Goal: Task Accomplishment & Management: Use online tool/utility

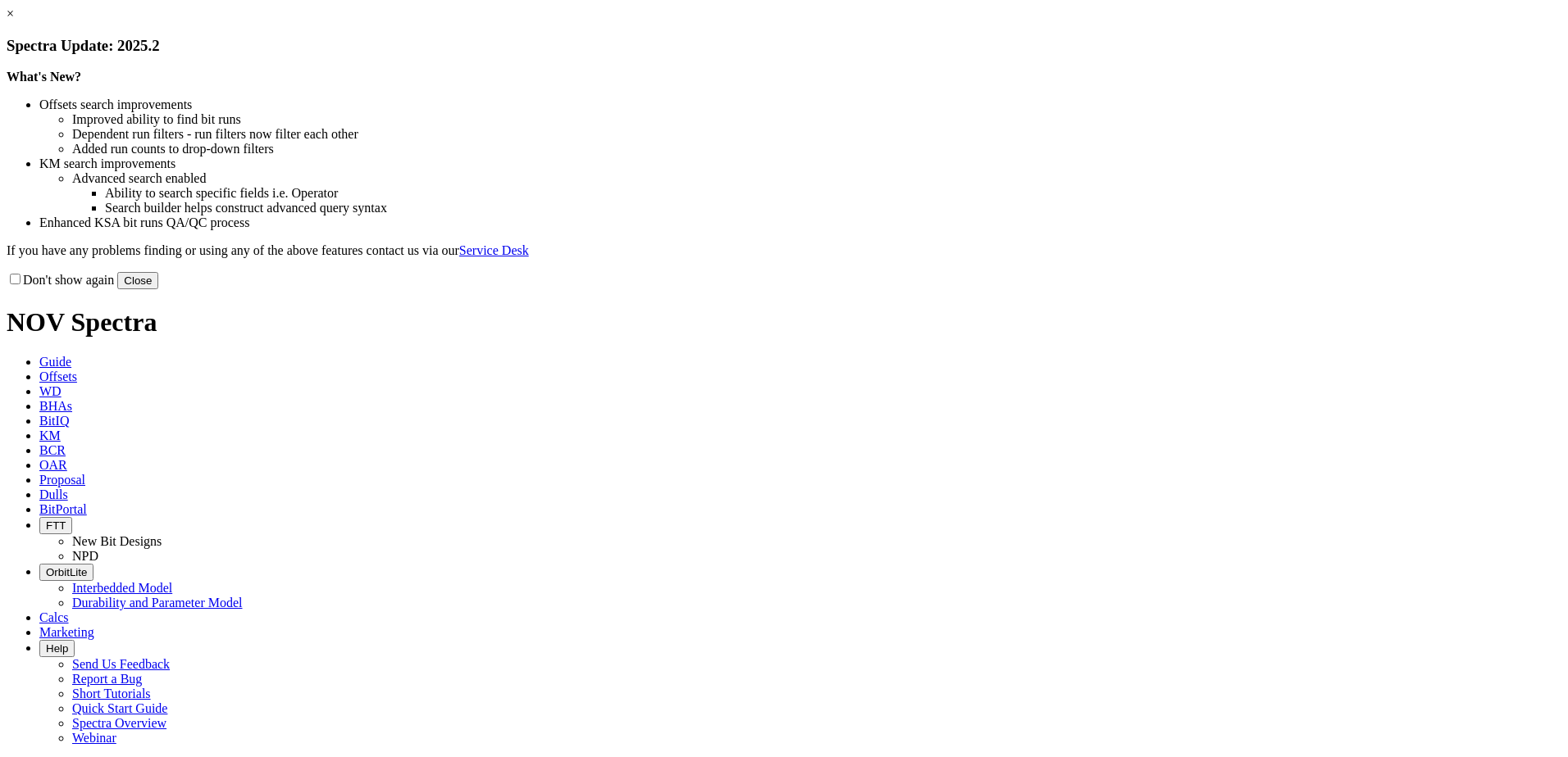
click at [158, 289] on button "Close" at bounding box center [138, 281] width 41 height 17
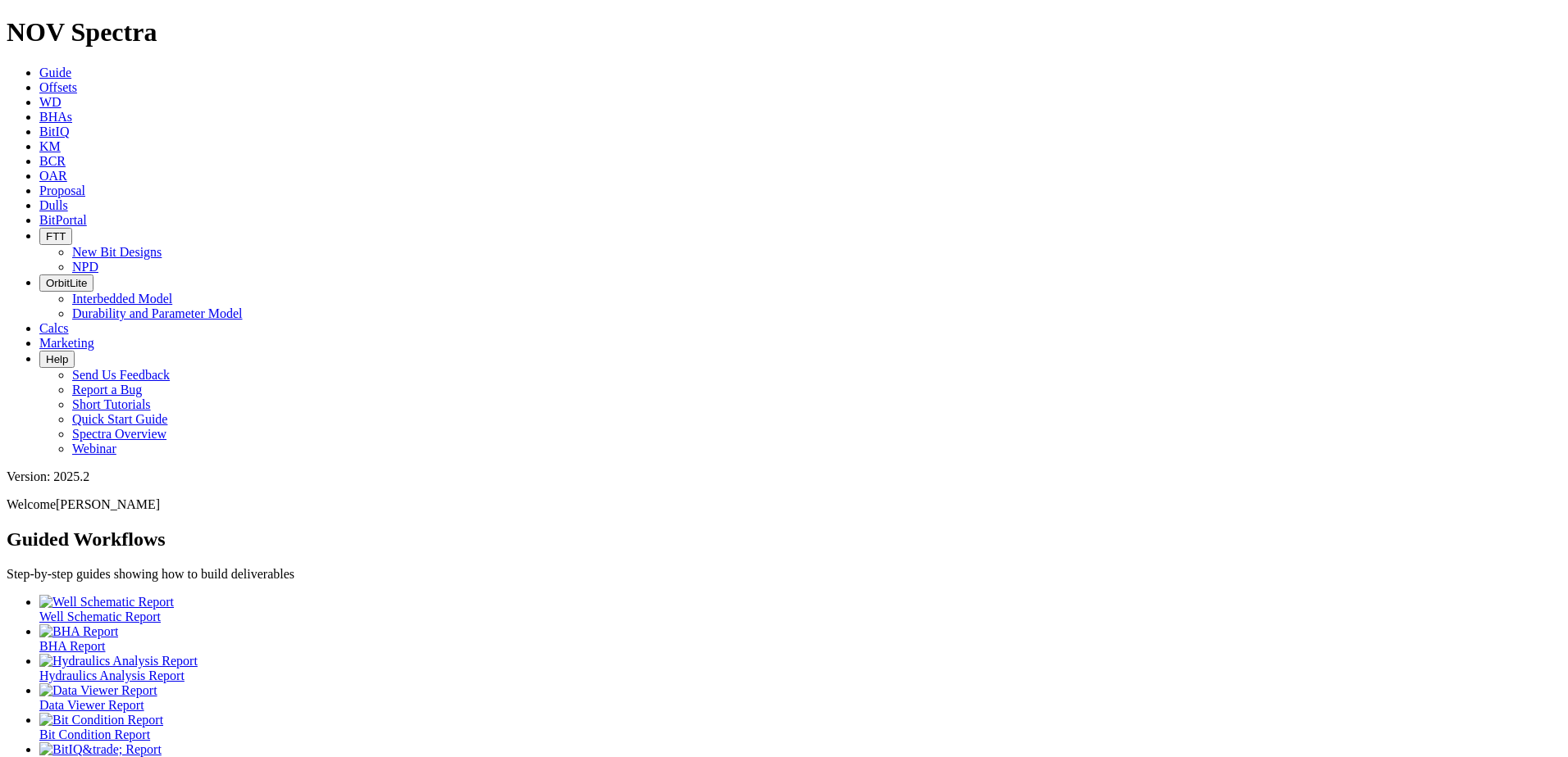
click at [69, 199] on span "Dulls" at bounding box center [54, 205] width 29 height 14
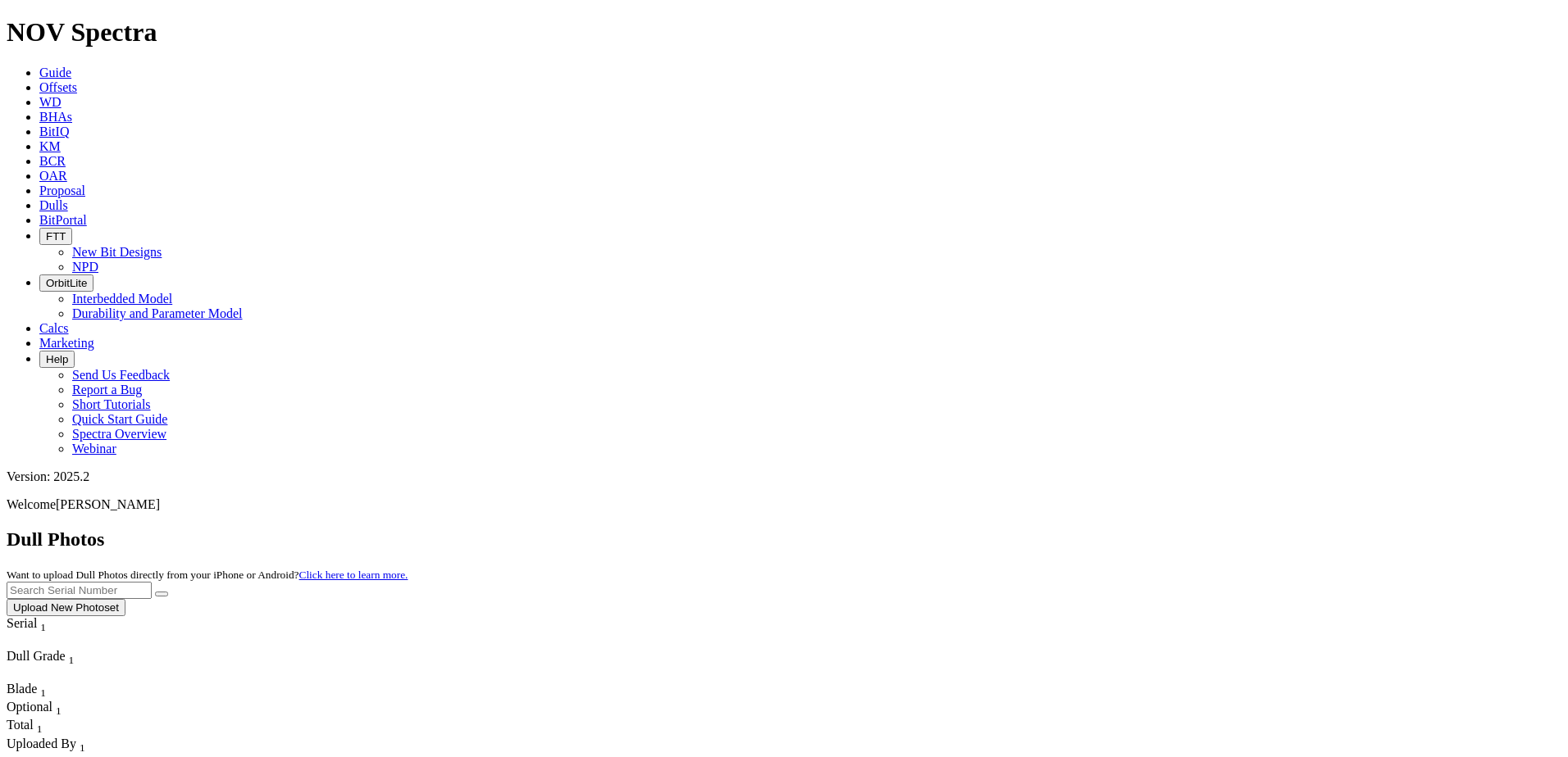
click at [151, 581] on input "text" at bounding box center [79, 590] width 145 height 17
click at [151, 581] on input "A320991" at bounding box center [79, 590] width 145 height 17
type input "A320991"
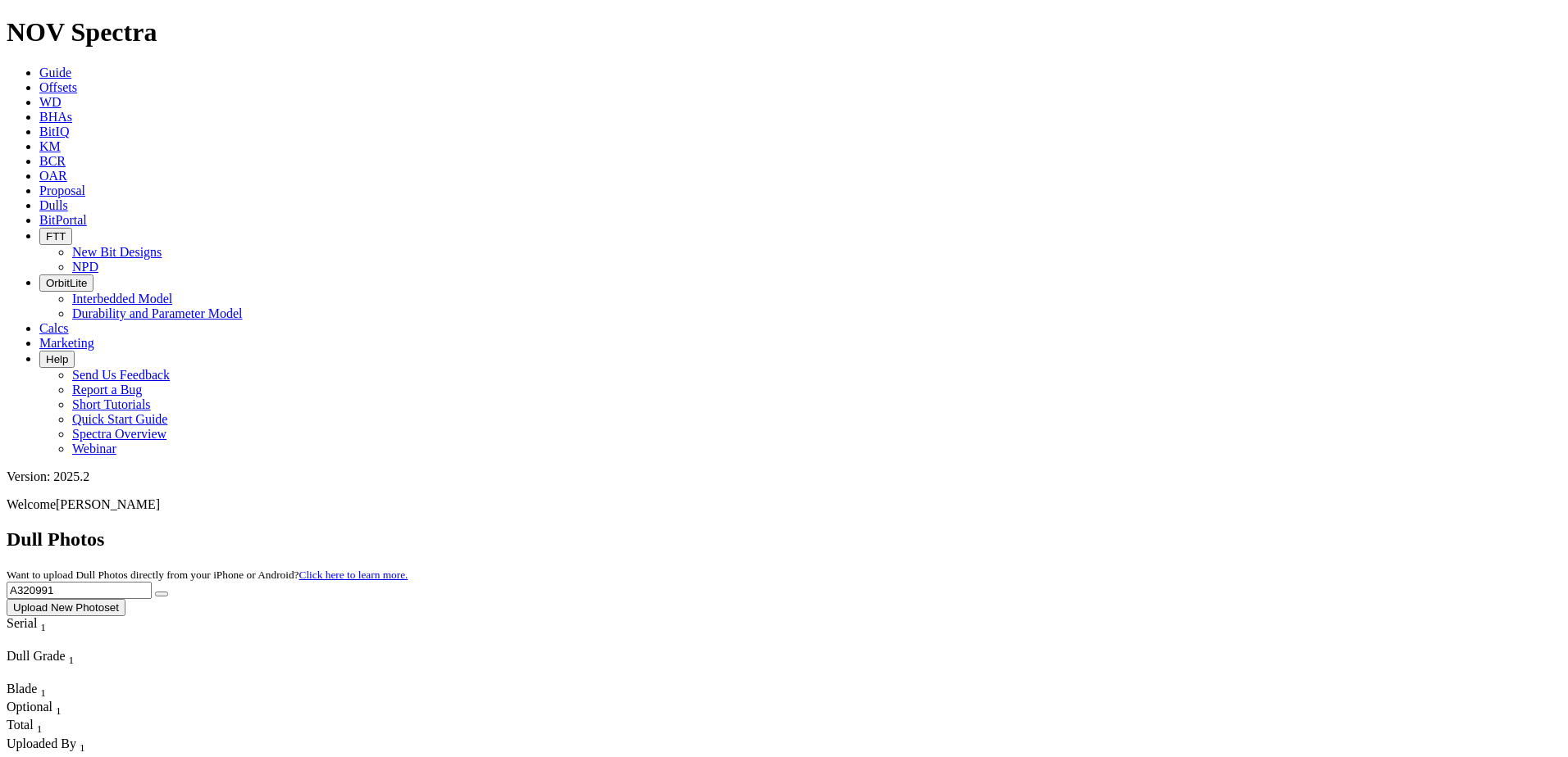
click at [168, 592] on button "submit" at bounding box center [162, 594] width 14 height 5
click at [125, 599] on button "Upload New Photoset" at bounding box center [66, 608] width 119 height 17
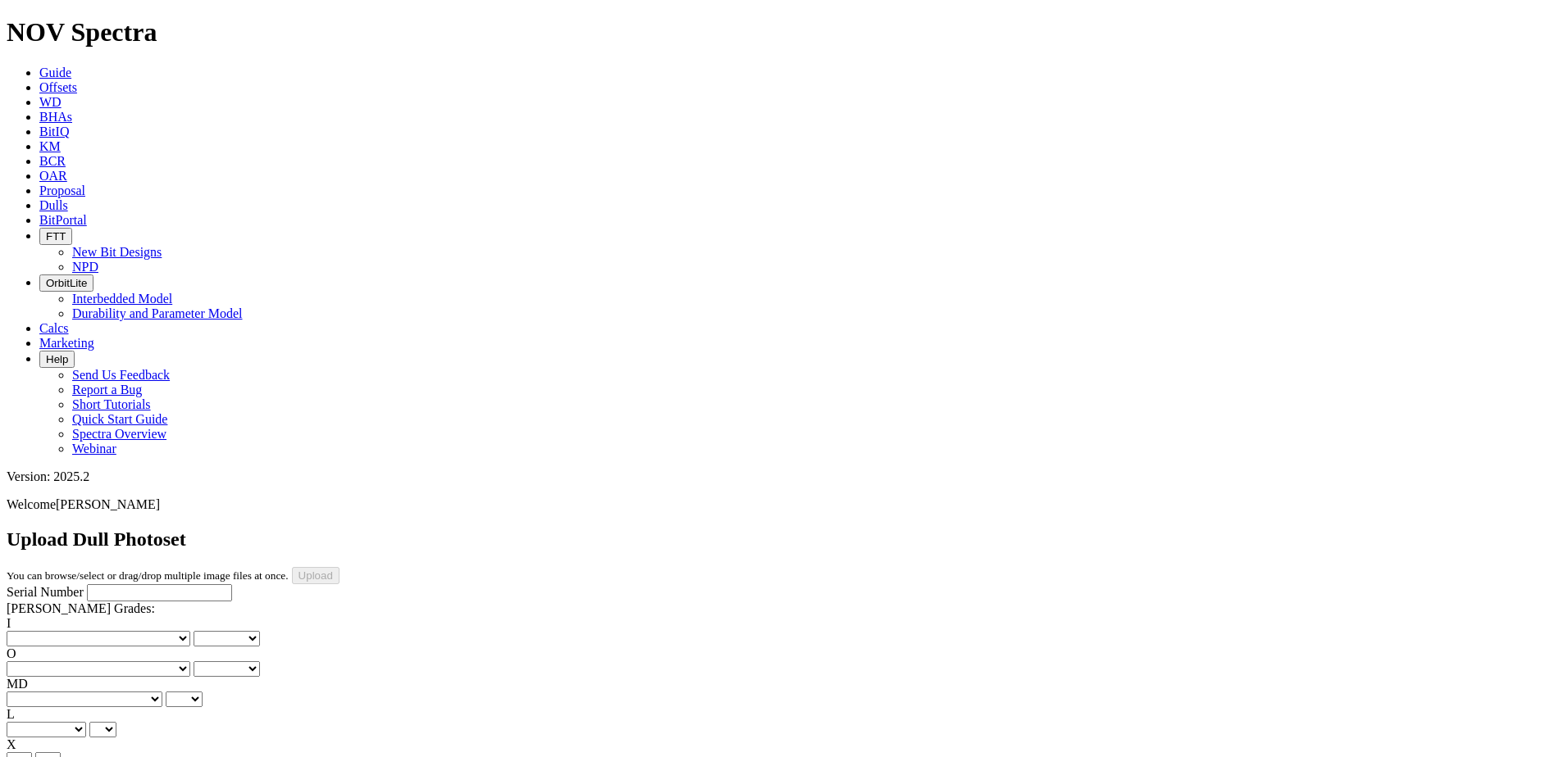
click at [130, 584] on input "Serial Number" at bounding box center [159, 593] width 145 height 17
paste input "A320991"
type input "A320991"
click at [79, 631] on select "No lost, worn or damaged cutters 0 1 2 3 4 5 6 7 8 No diamond table left on any…" at bounding box center [98, 638] width 183 height 15
select select "number:1"
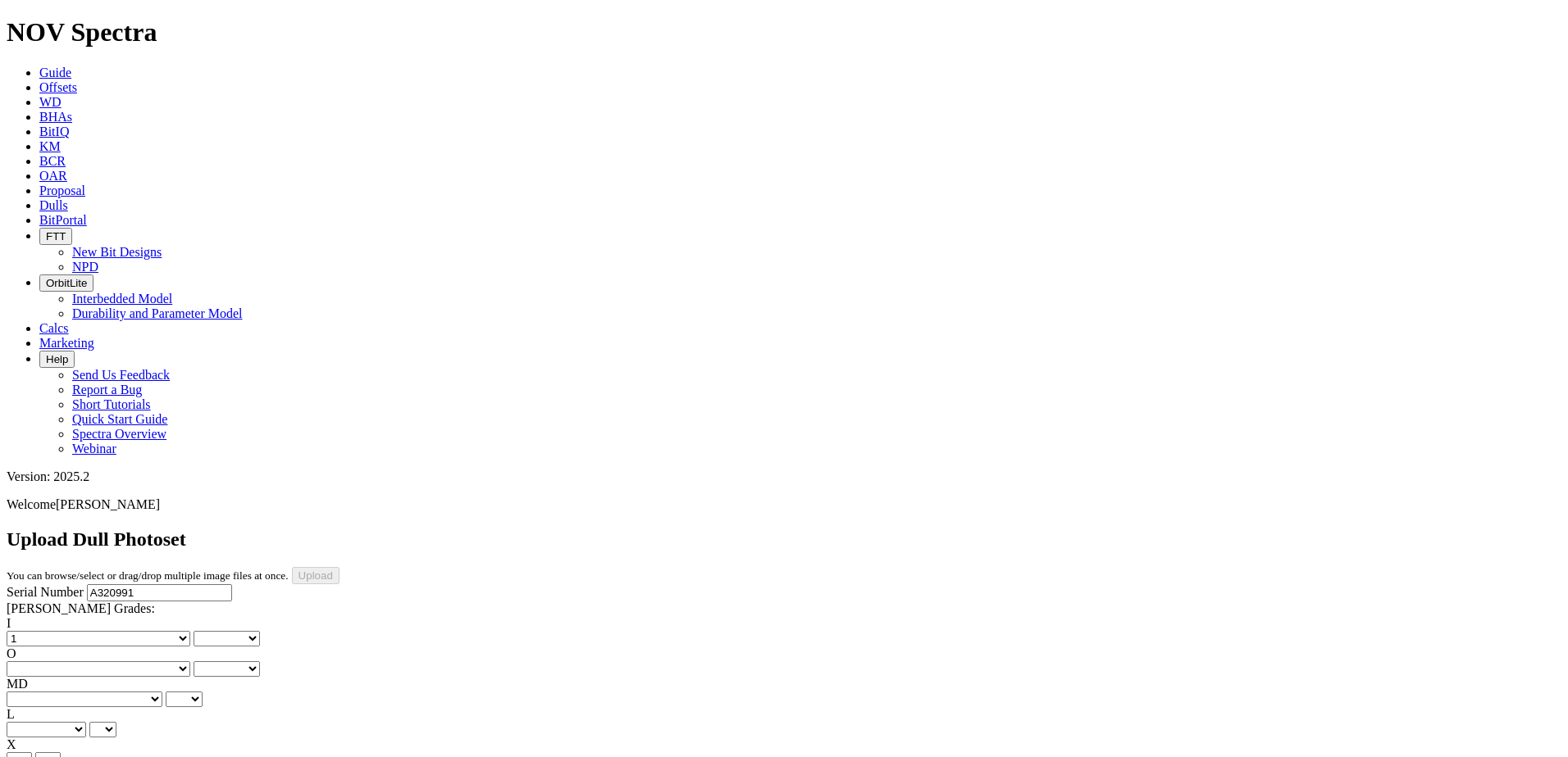
click at [33, 631] on select "No lost, worn or damaged cutters 0 1 2 3 4 5 6 7 8 No diamond table left on any…" at bounding box center [98, 638] width 183 height 15
select select "number:1"
click at [145, 662] on select "No lost, worn or damaged cutters 0 1 2 3 4 5 6 7 8 No diamond table left on any…" at bounding box center [98, 669] width 183 height 15
select select "number:2"
click at [117, 662] on select "No lost, worn or damaged cutters 0 1 2 3 4 5 6 7 8 No diamond table left on any…" at bounding box center [98, 669] width 183 height 15
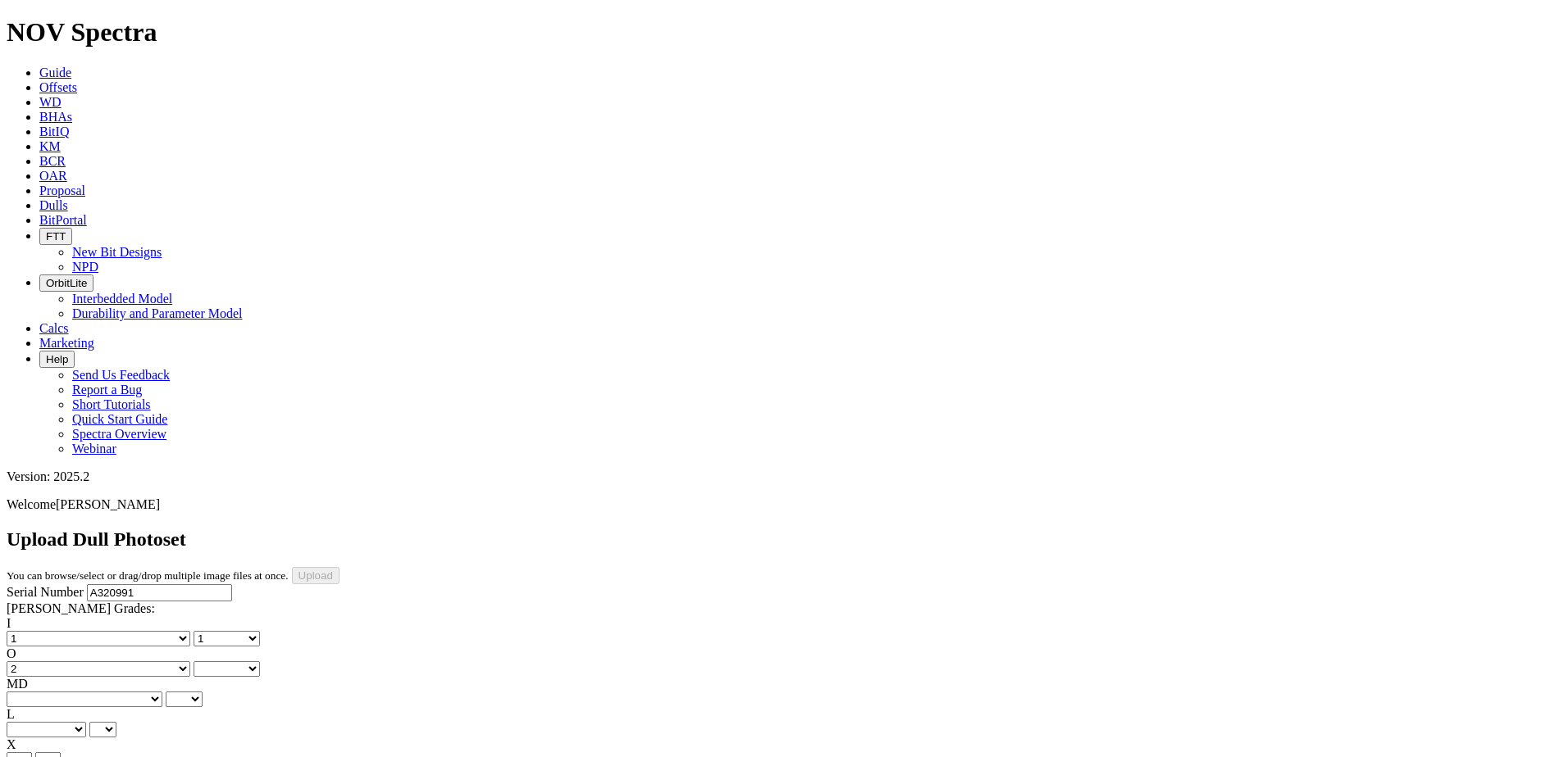
select select "number:2"
click at [45, 691] on select "BF - Bond Failure BT - Broken Teeth/Cutters BU - Balled Up Bit CR - Cored CT - …" at bounding box center [84, 699] width 155 height 15
select select "string:CT"
click at [33, 691] on select "BF - Bond Failure BT - Broken Teeth/Cutters BU - Balled Up Bit CR - Cored CT - …" at bounding box center [84, 699] width 155 height 15
select select "string:CT"
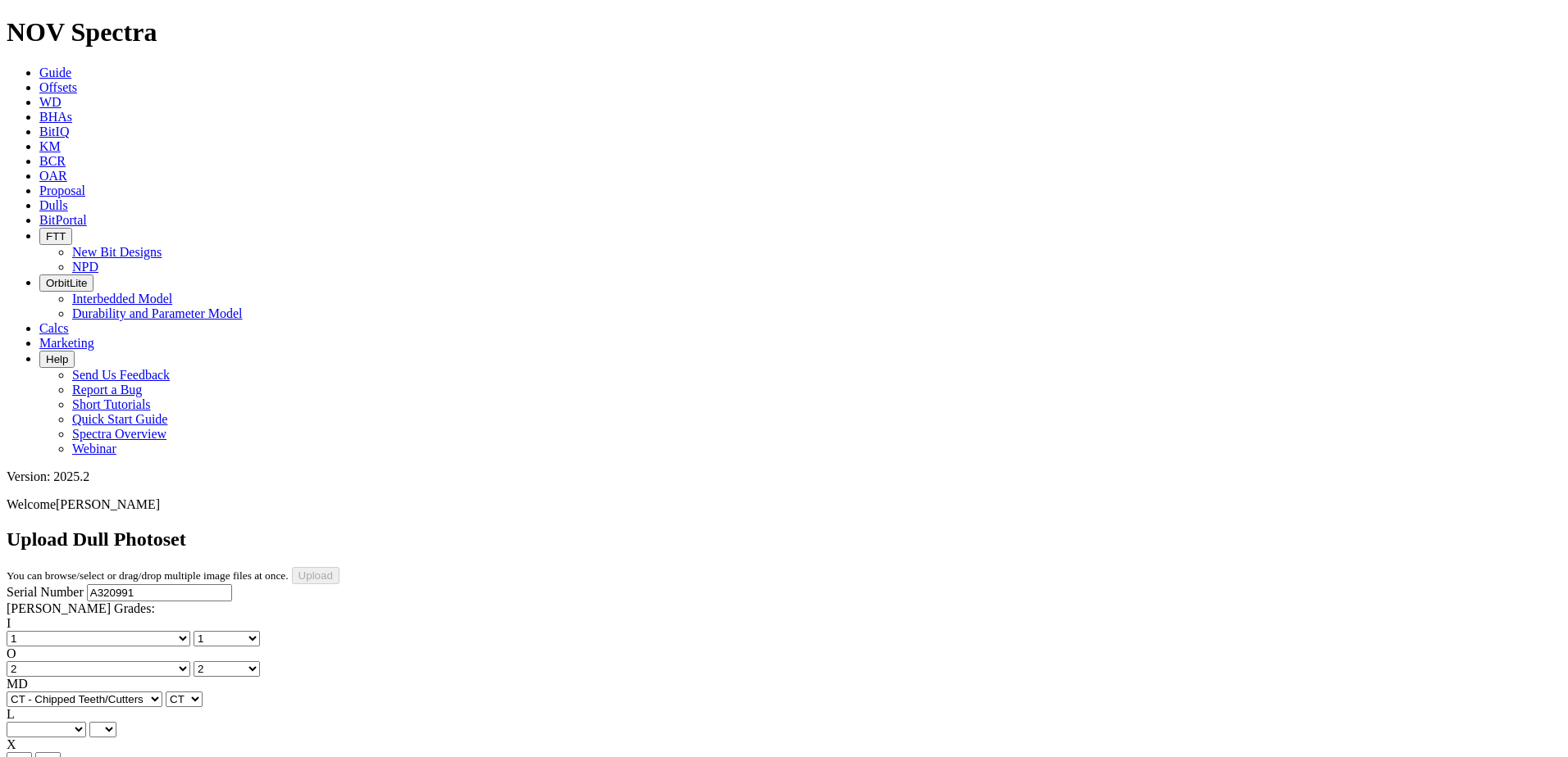
click at [136, 662] on select "No lost, worn or damaged cutters 0 1 2 3 4 5 6 7 8 No diamond table left on any…" at bounding box center [98, 669] width 183 height 15
select select "number:3"
click at [117, 662] on select "No lost, worn or damaged cutters 0 1 2 3 4 5 6 7 8 No diamond table left on any…" at bounding box center [98, 669] width 183 height 15
select select "number:3"
click at [86, 722] on select "A - All C - Cone G - Gauge N - Nose S - Shoulder T - Taper" at bounding box center [46, 730] width 79 height 15
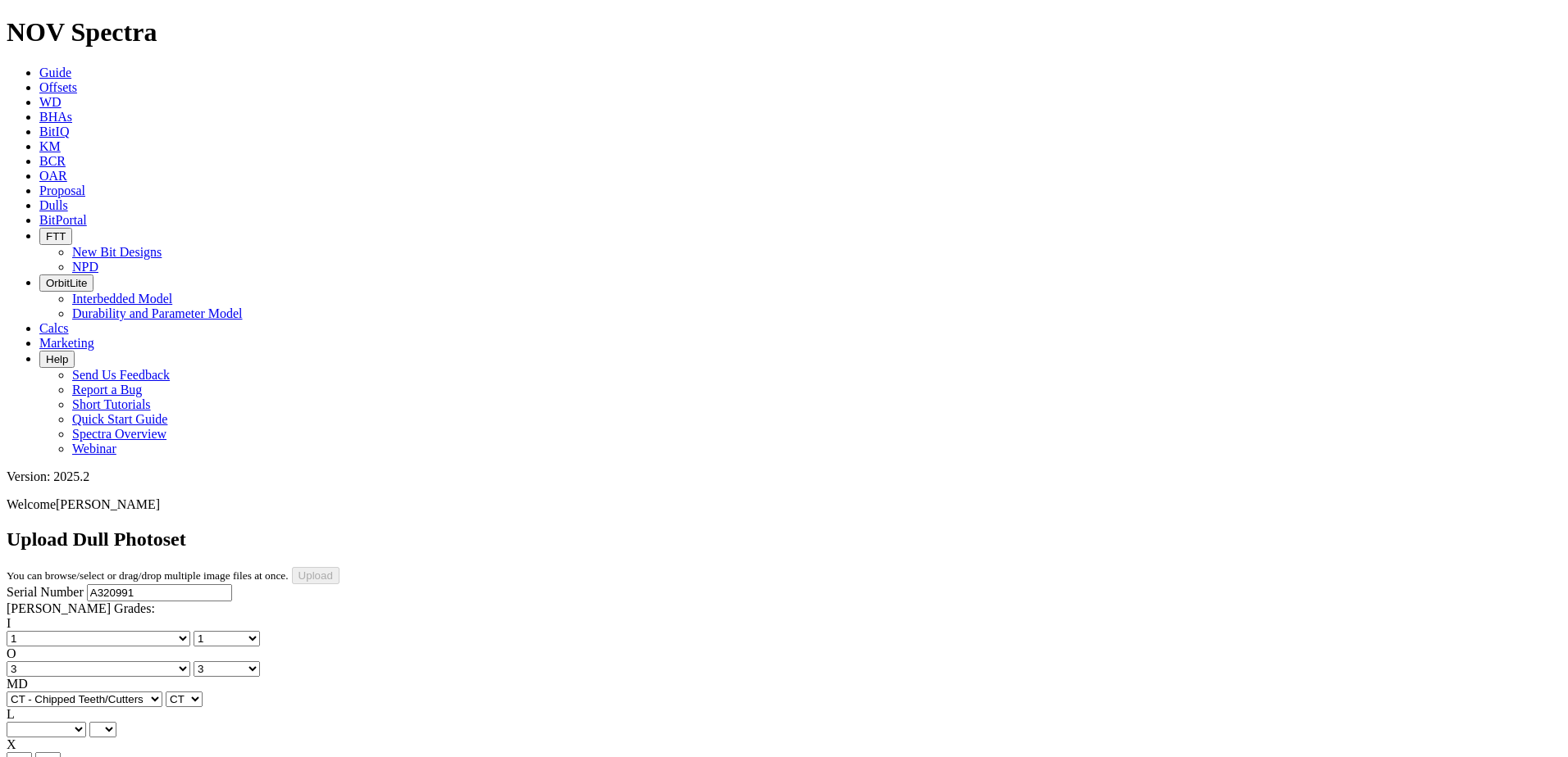
select select "string:S"
click at [86, 722] on select "A - All C - Cone G - Gauge N - Nose S - Shoulder T - Taper" at bounding box center [46, 730] width 79 height 15
select select "string:S"
click at [50, 616] on div "I No lost, worn or damaged cutters 0 1 2 3 4 5 6 7 8 No diamond table left on a…" at bounding box center [784, 738] width 1554 height 243
click at [32, 752] on select "X" at bounding box center [19, 760] width 25 height 15
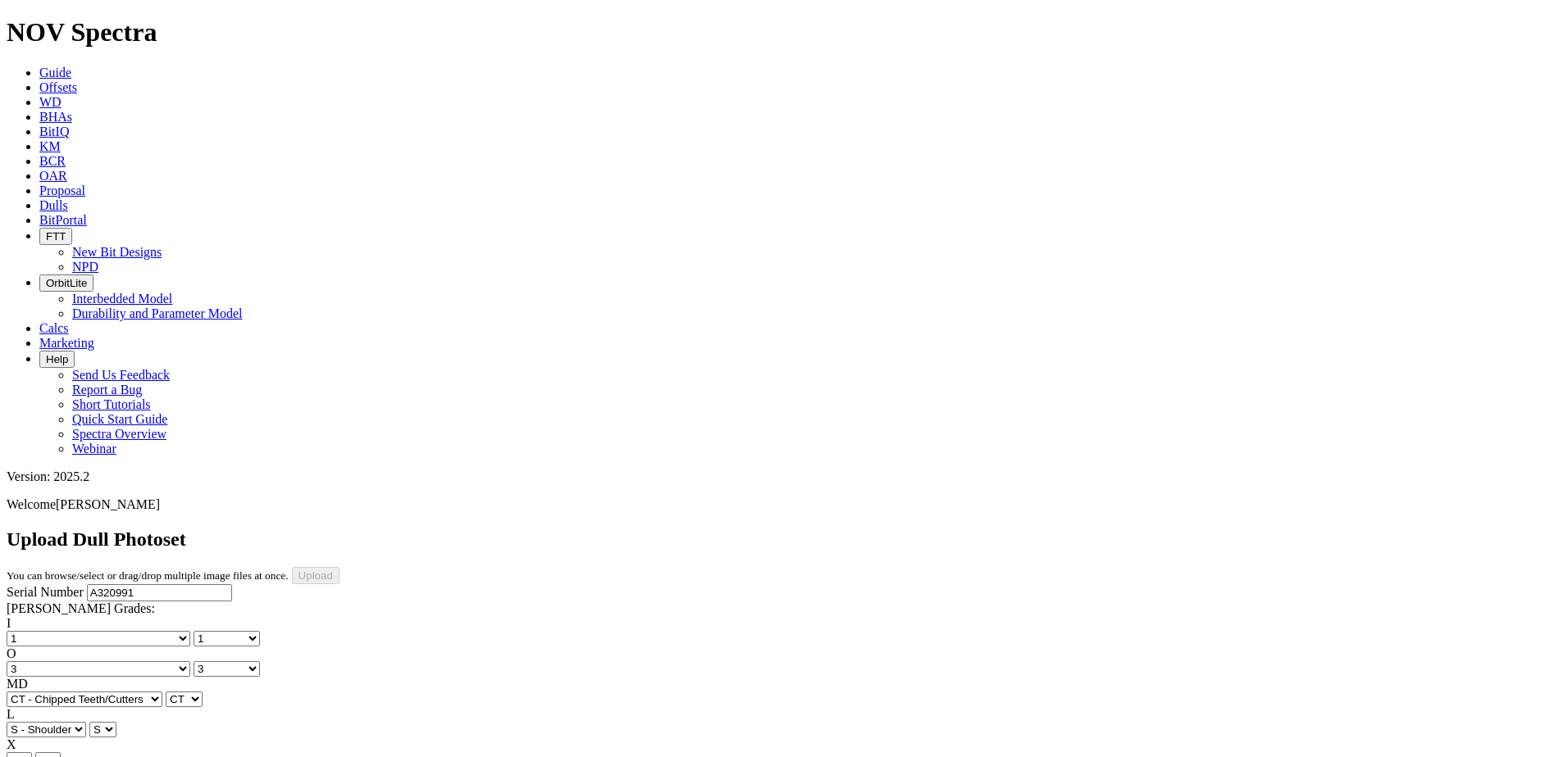
select select "string:X"
click at [32, 752] on select "X" at bounding box center [19, 760] width 25 height 15
select select "string:X"
select select "string:I"
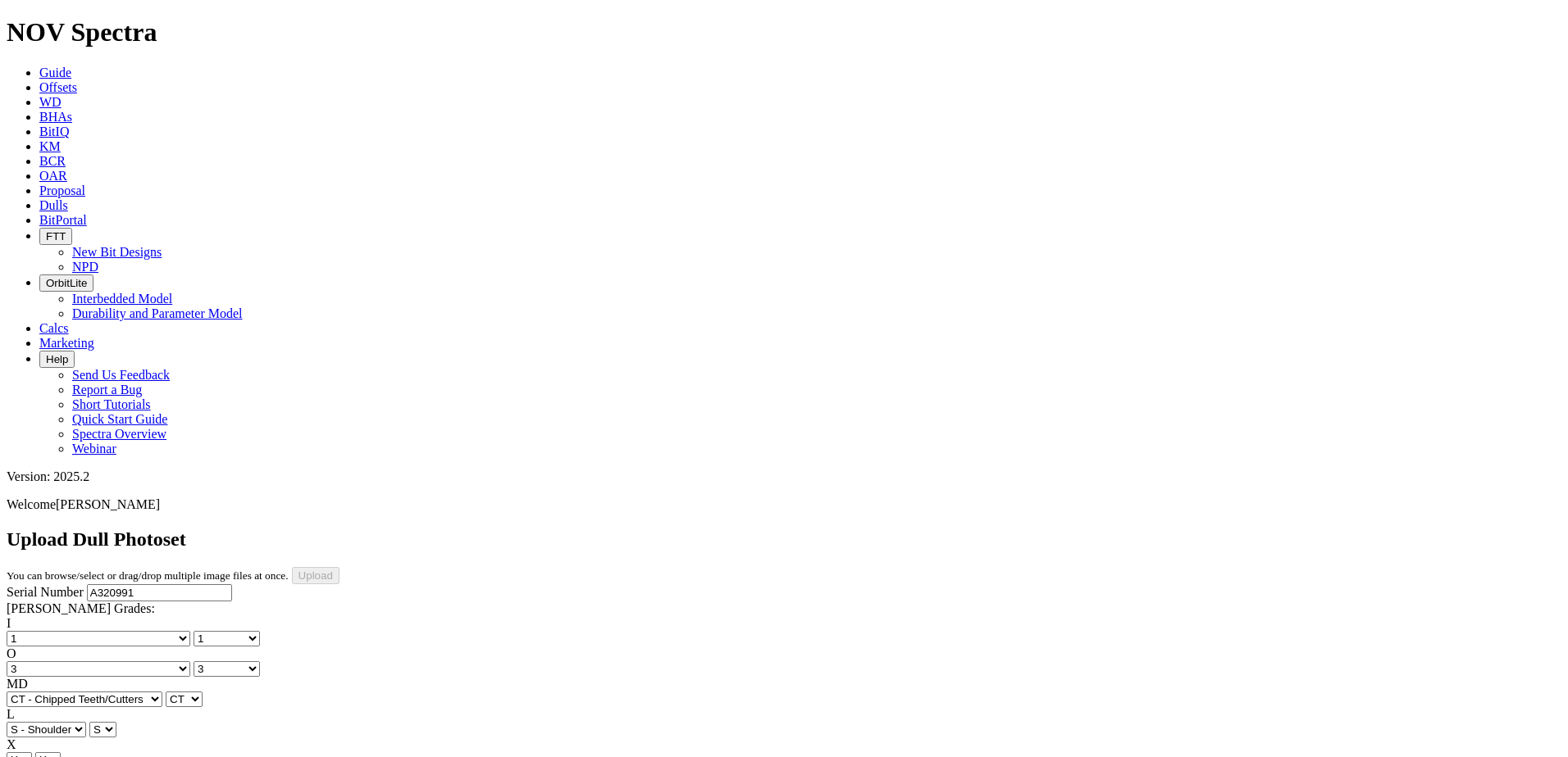
select select "string:I"
select select "string:WT"
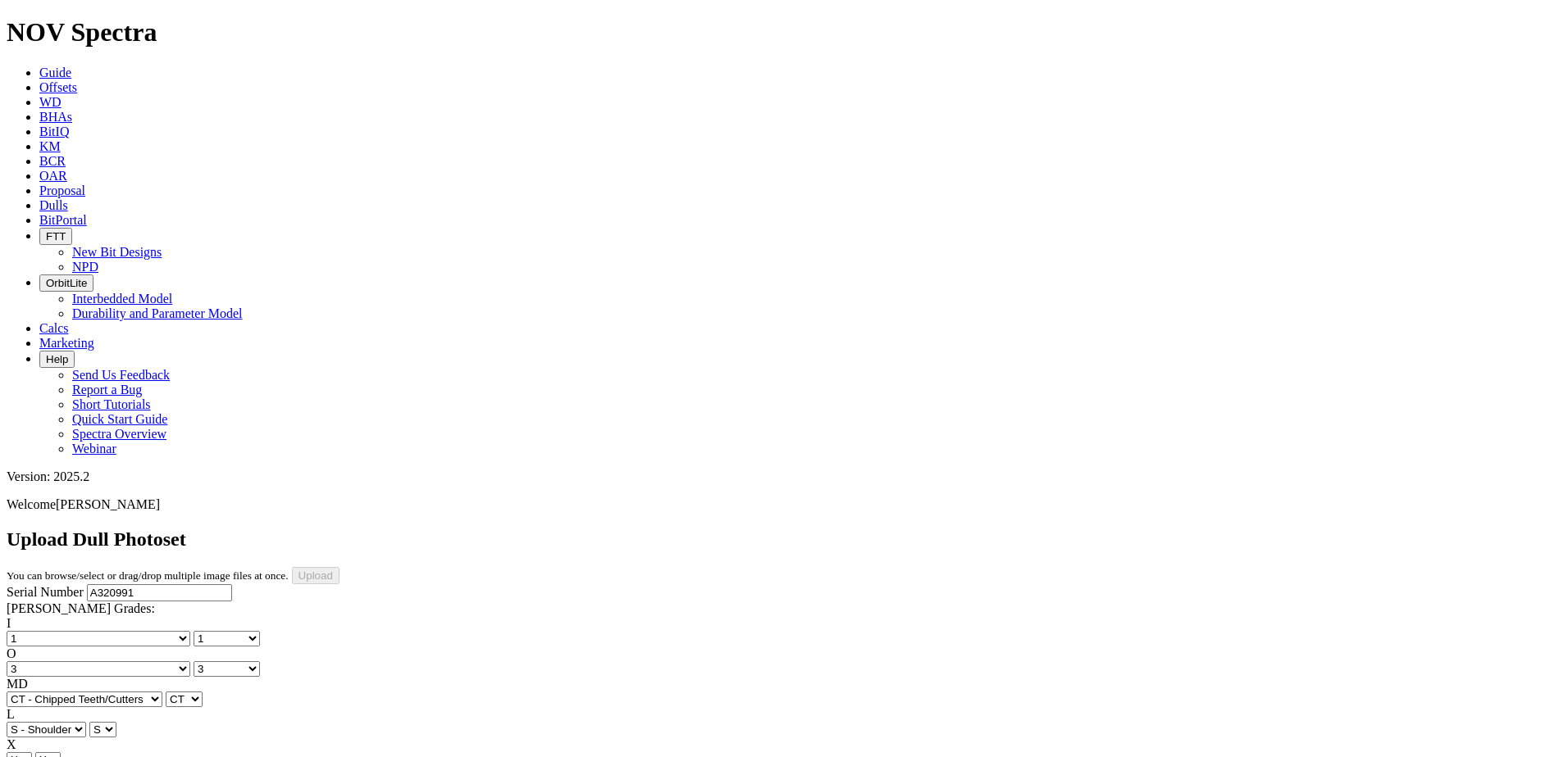
select select "string:WT"
select select "string:_"
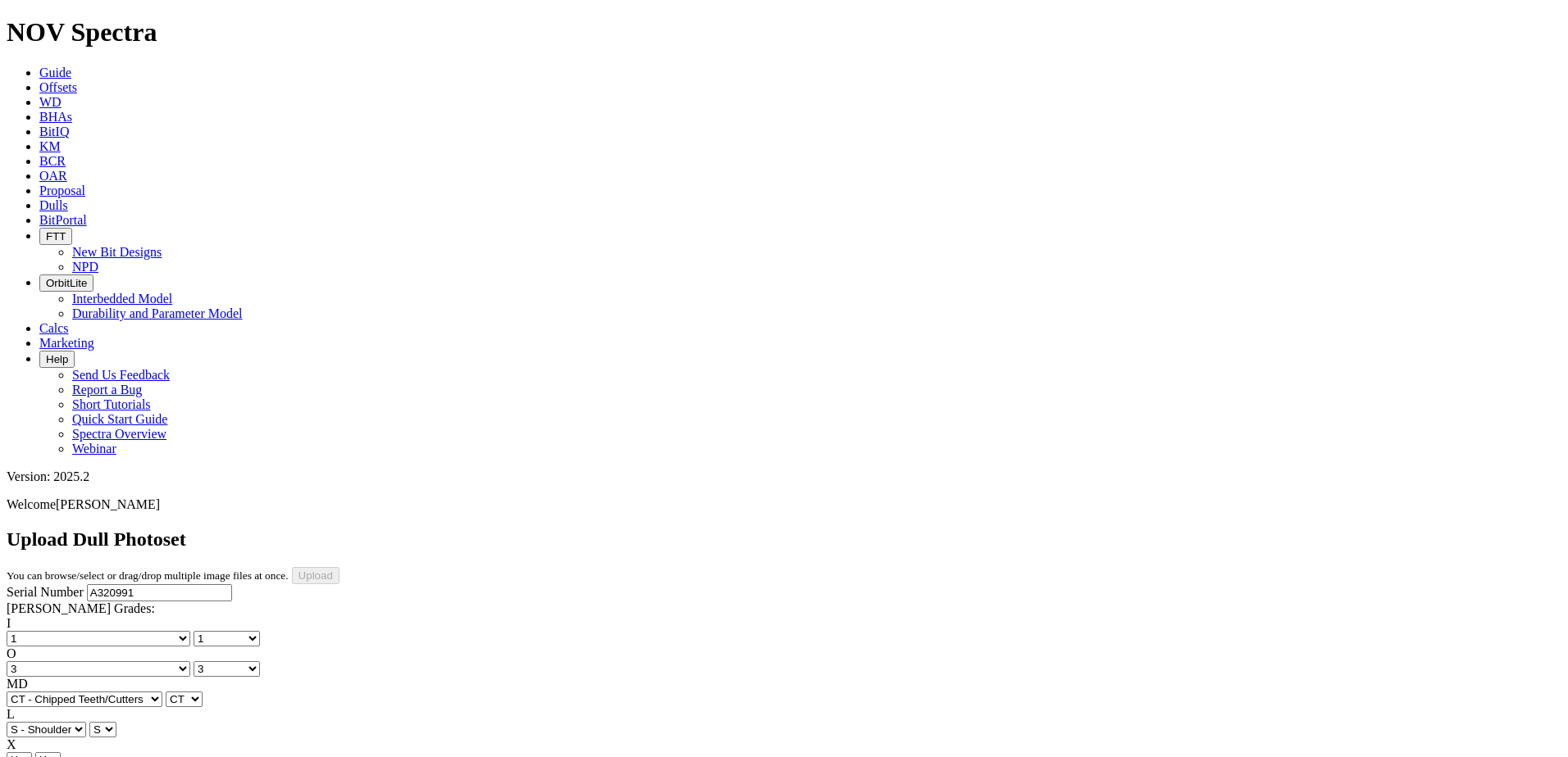
type input "8/25/25"
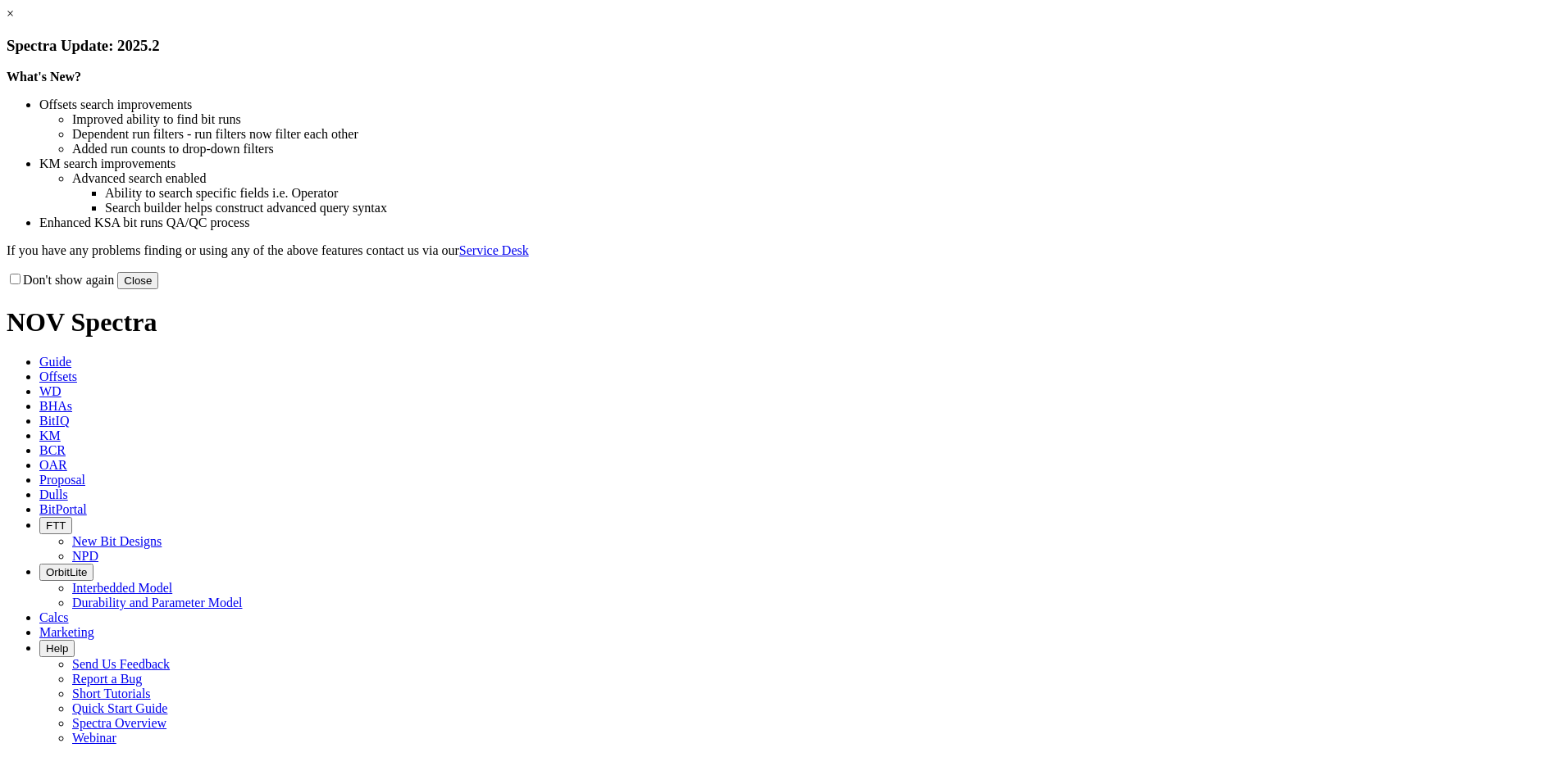
click at [158, 289] on button "Close" at bounding box center [138, 281] width 41 height 17
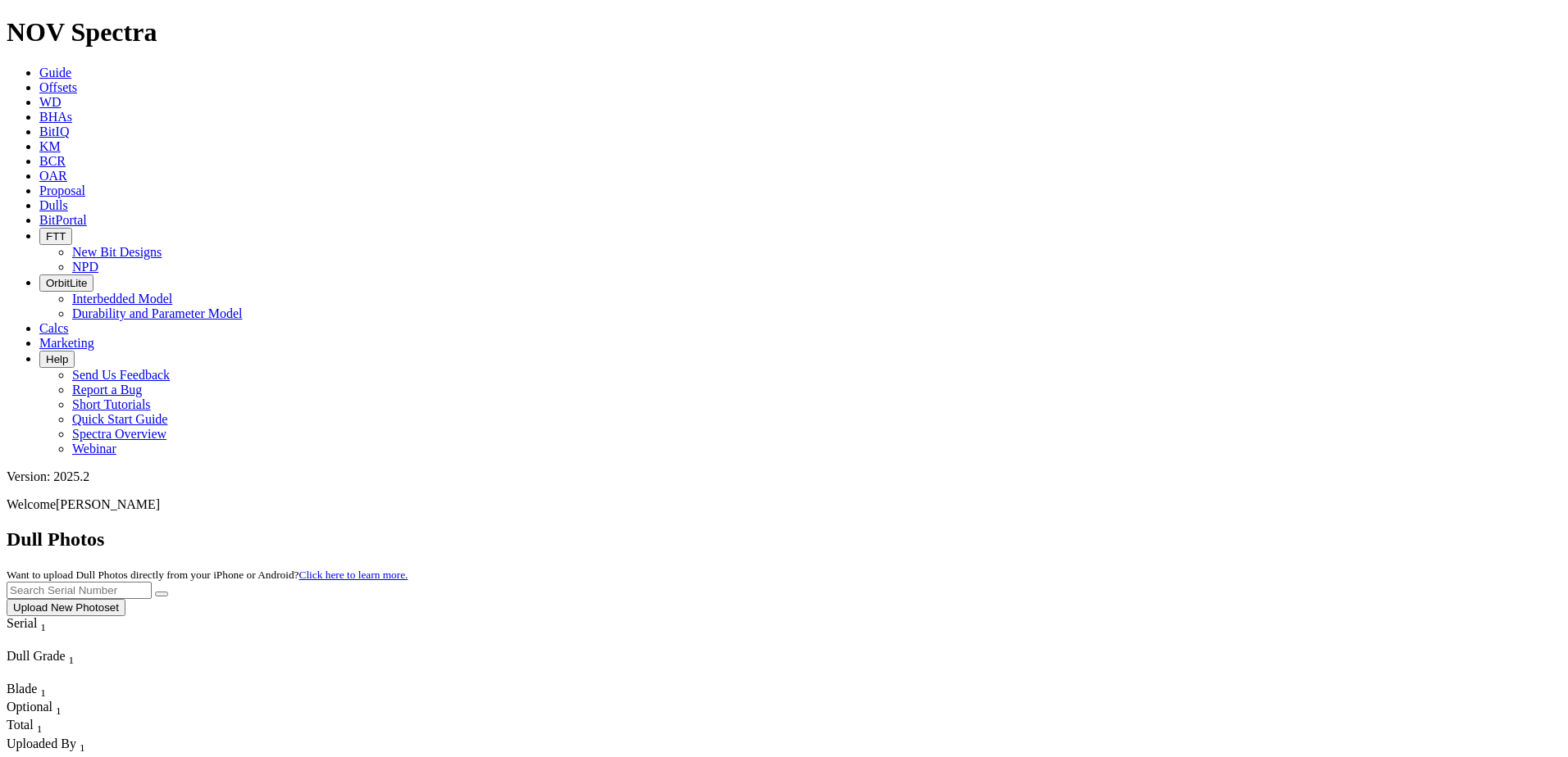
click at [40, 199] on icon at bounding box center [40, 205] width 0 height 14
click at [151, 581] on input "text" at bounding box center [79, 590] width 145 height 17
type input "A316761"
click at [168, 592] on button "submit" at bounding box center [162, 594] width 14 height 5
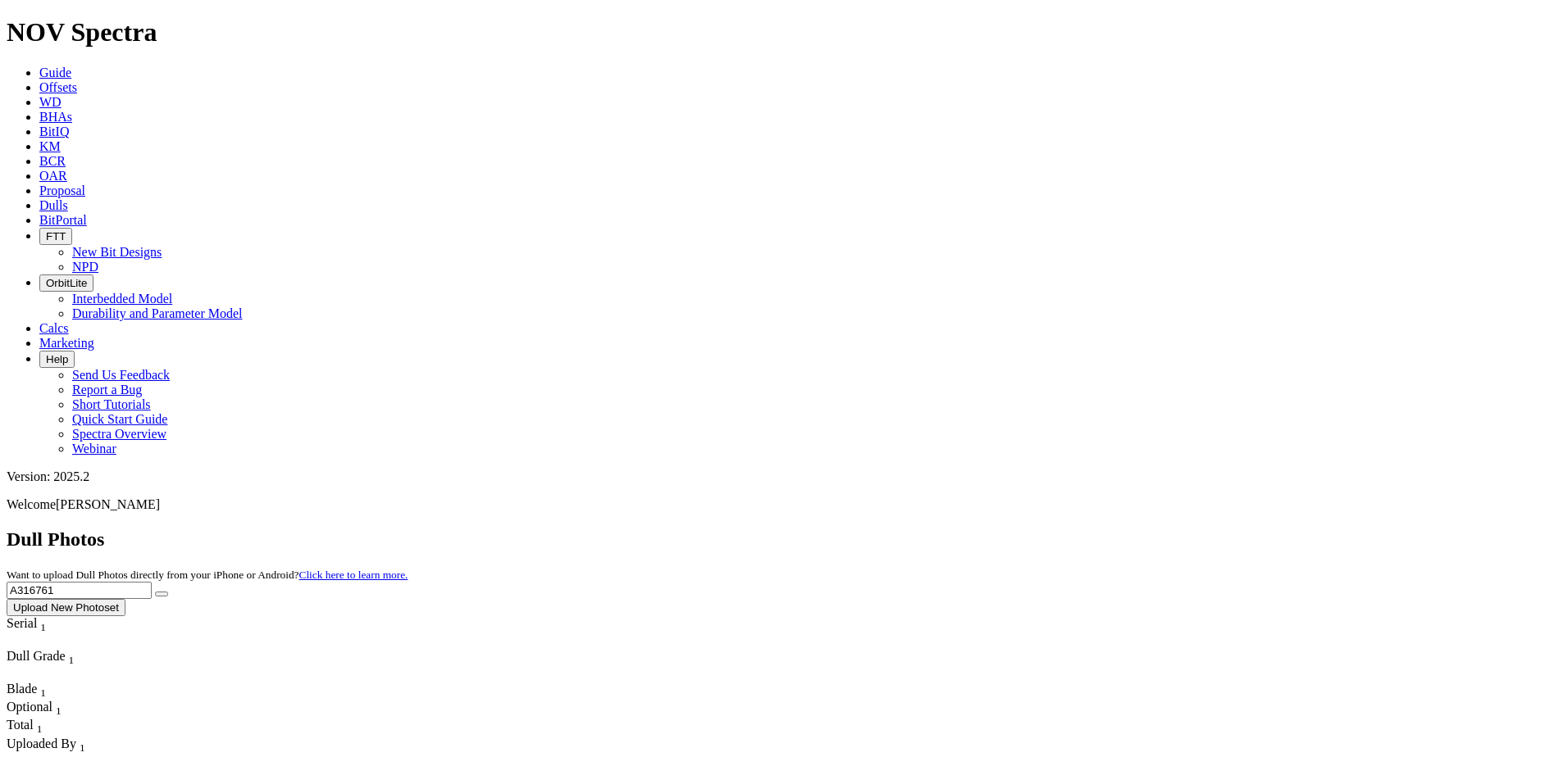
click at [125, 599] on button "Upload New Photoset" at bounding box center [66, 608] width 119 height 17
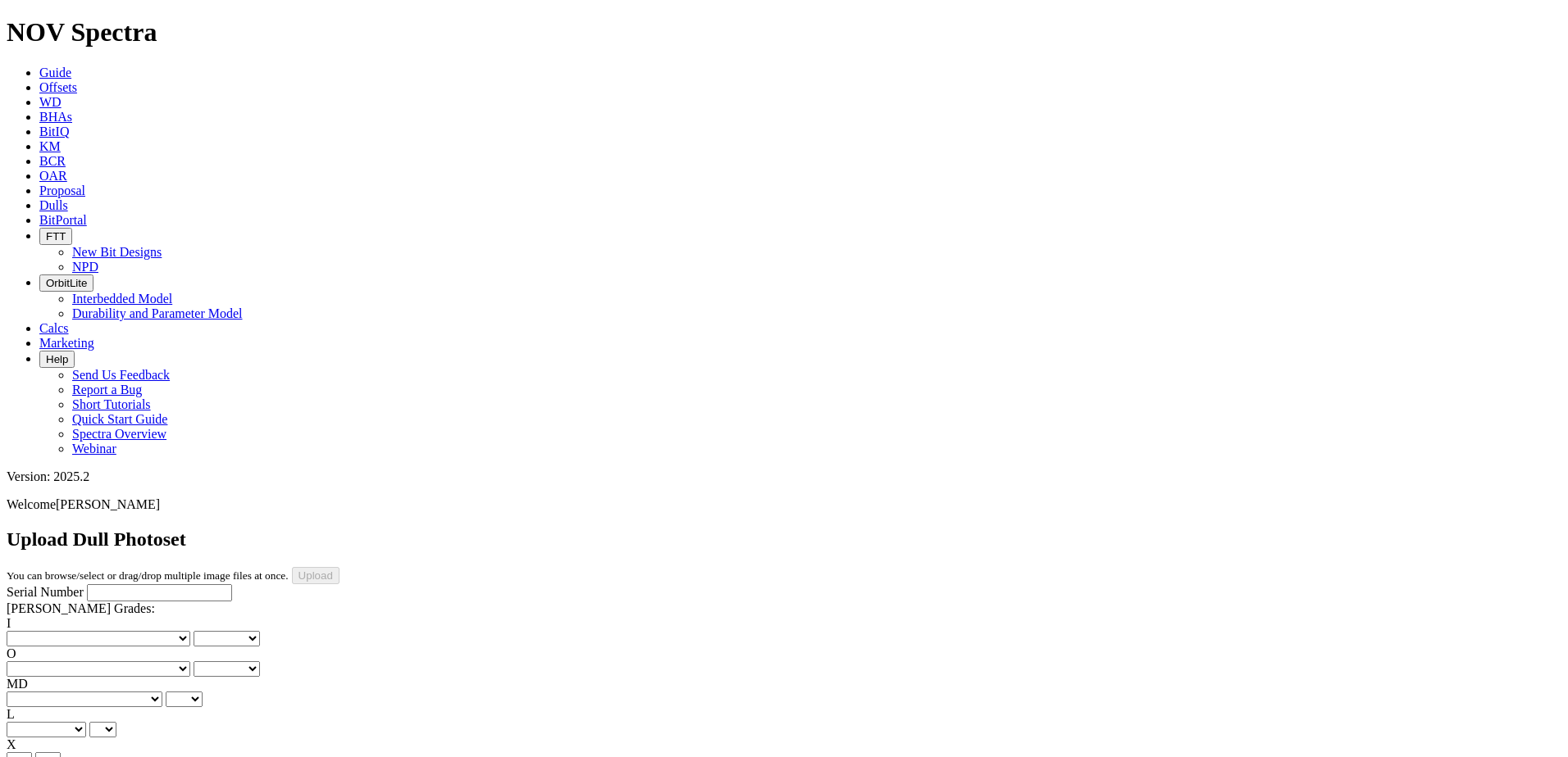
click at [89, 584] on input "Serial Number" at bounding box center [159, 593] width 145 height 17
paste input "A316761"
type input "A316761"
click at [85, 631] on select "No lost, worn or damaged cutters 0 1 2 3 4 5 6 7 8 No diamond table left on any…" at bounding box center [98, 638] width 183 height 15
select select "number:1"
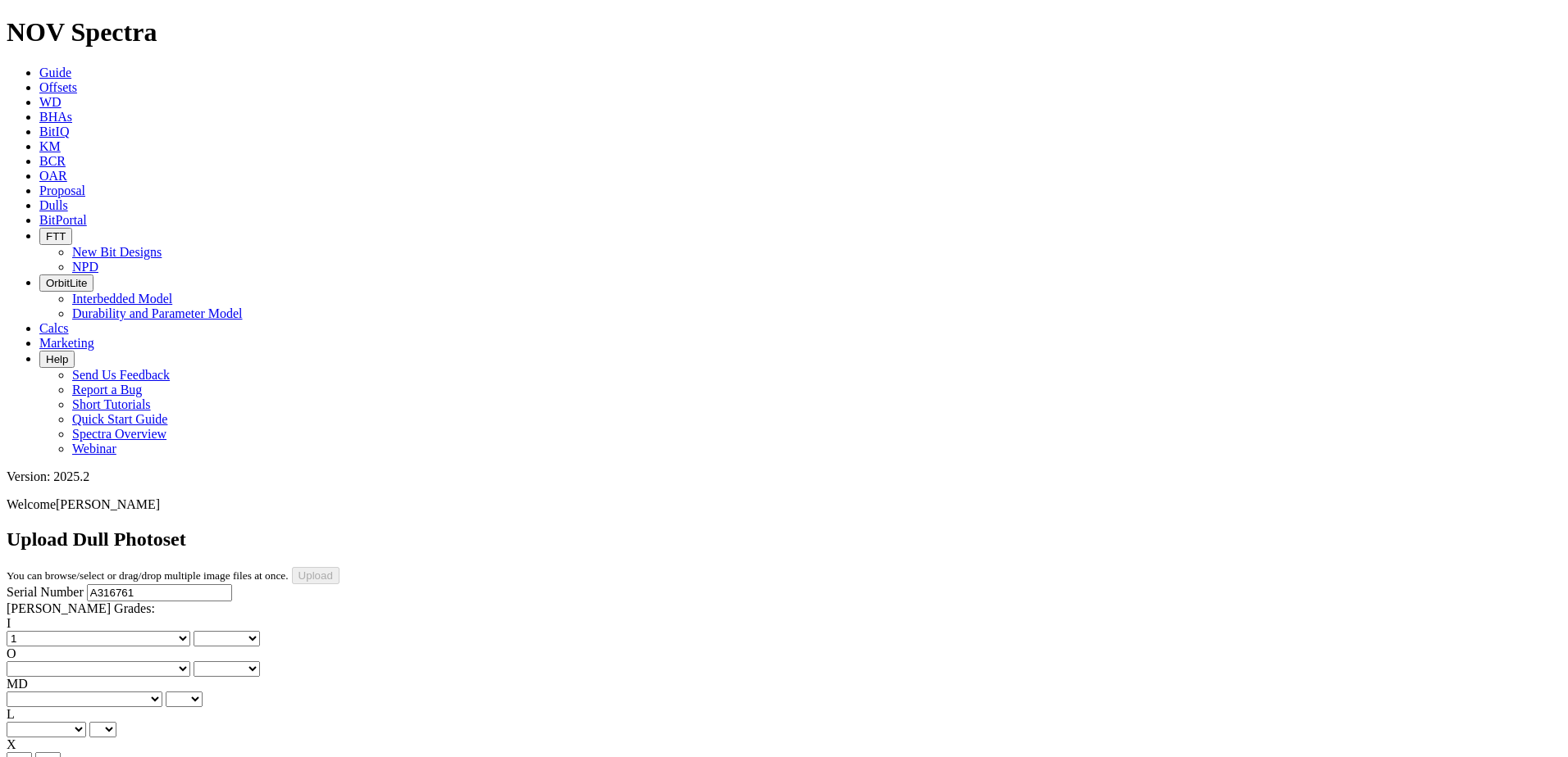
click at [33, 631] on select "No lost, worn or damaged cutters 0 1 2 3 4 5 6 7 8 No diamond table left on any…" at bounding box center [98, 638] width 183 height 15
select select "number:1"
click at [174, 662] on select "No lost, worn or damaged cutters 0 1 2 3 4 5 6 7 8 No diamond table left on any…" at bounding box center [98, 669] width 183 height 15
select select "number:4"
click at [117, 662] on select "No lost, worn or damaged cutters 0 1 2 3 4 5 6 7 8 No diamond table left on any…" at bounding box center [98, 669] width 183 height 15
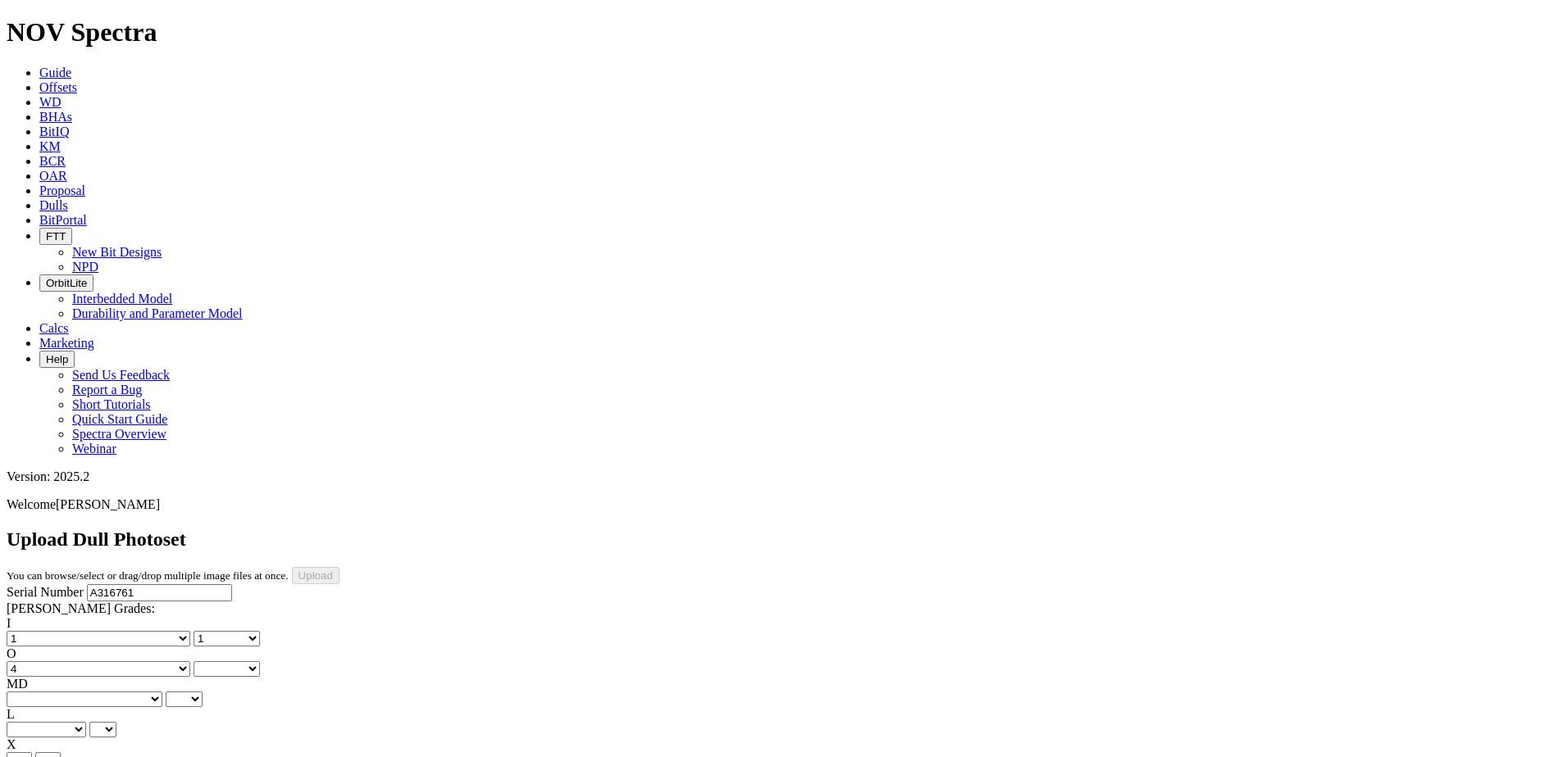
select select "number:4"
click at [77, 691] on select "BF - Bond Failure BT - Broken Teeth/Cutters BU - Balled Up Bit CR - Cored CT - …" at bounding box center [84, 699] width 155 height 15
select select "string:RO"
click at [33, 691] on select "BF - Bond Failure BT - Broken Teeth/Cutters BU - Balled Up Bit CR - Cored CT - …" at bounding box center [84, 699] width 155 height 15
select select "string:RO"
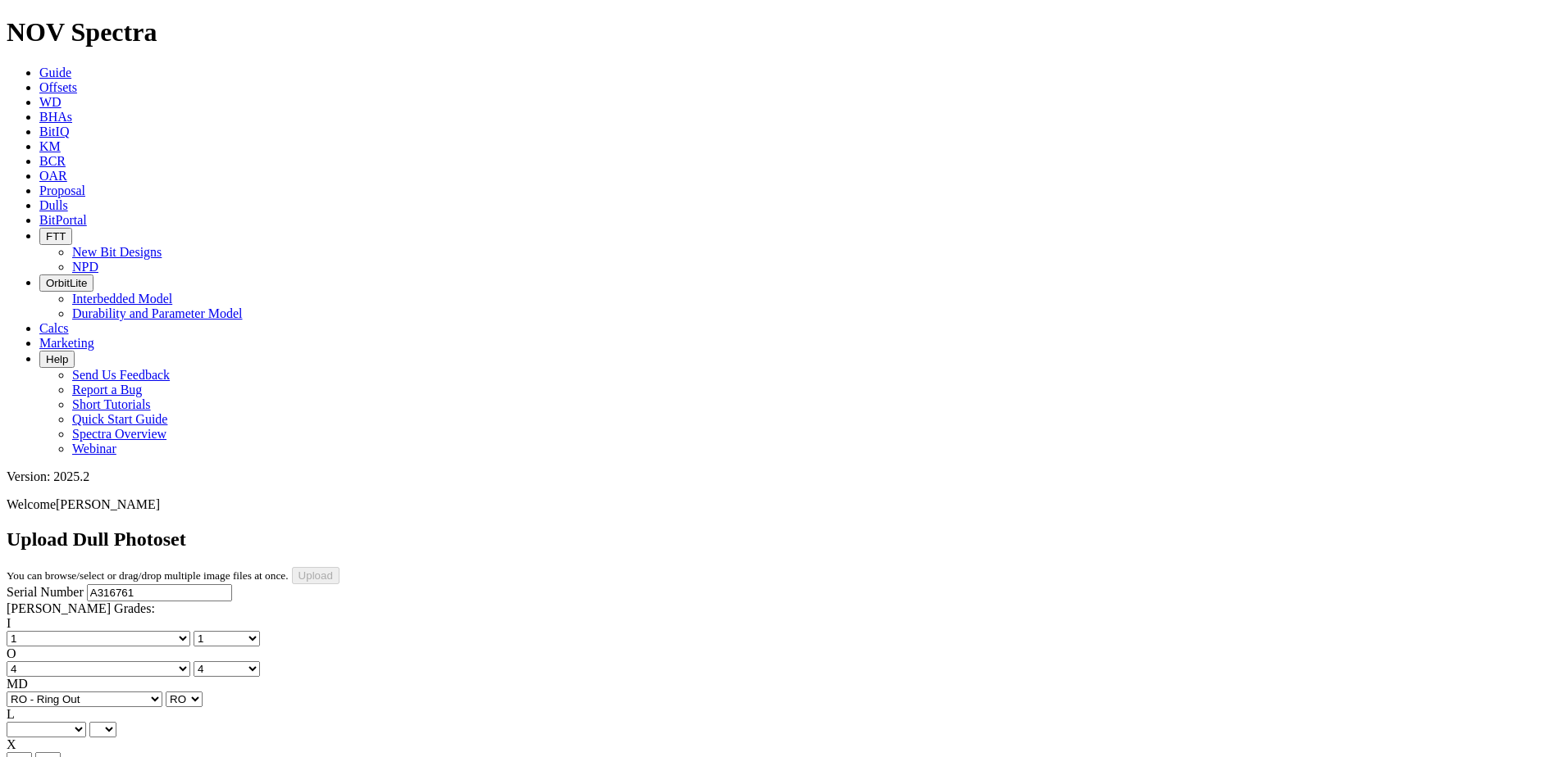
drag, startPoint x: 138, startPoint y: 314, endPoint x: 139, endPoint y: 325, distance: 11.0
click at [86, 722] on select "A - All C - Cone G - Gauge N - Nose S - Shoulder T - Taper" at bounding box center [46, 730] width 79 height 15
select select "string:S"
click at [86, 722] on select "A - All C - Cone G - Gauge N - Nose S - Shoulder T - Taper" at bounding box center [46, 730] width 79 height 15
select select "string:S"
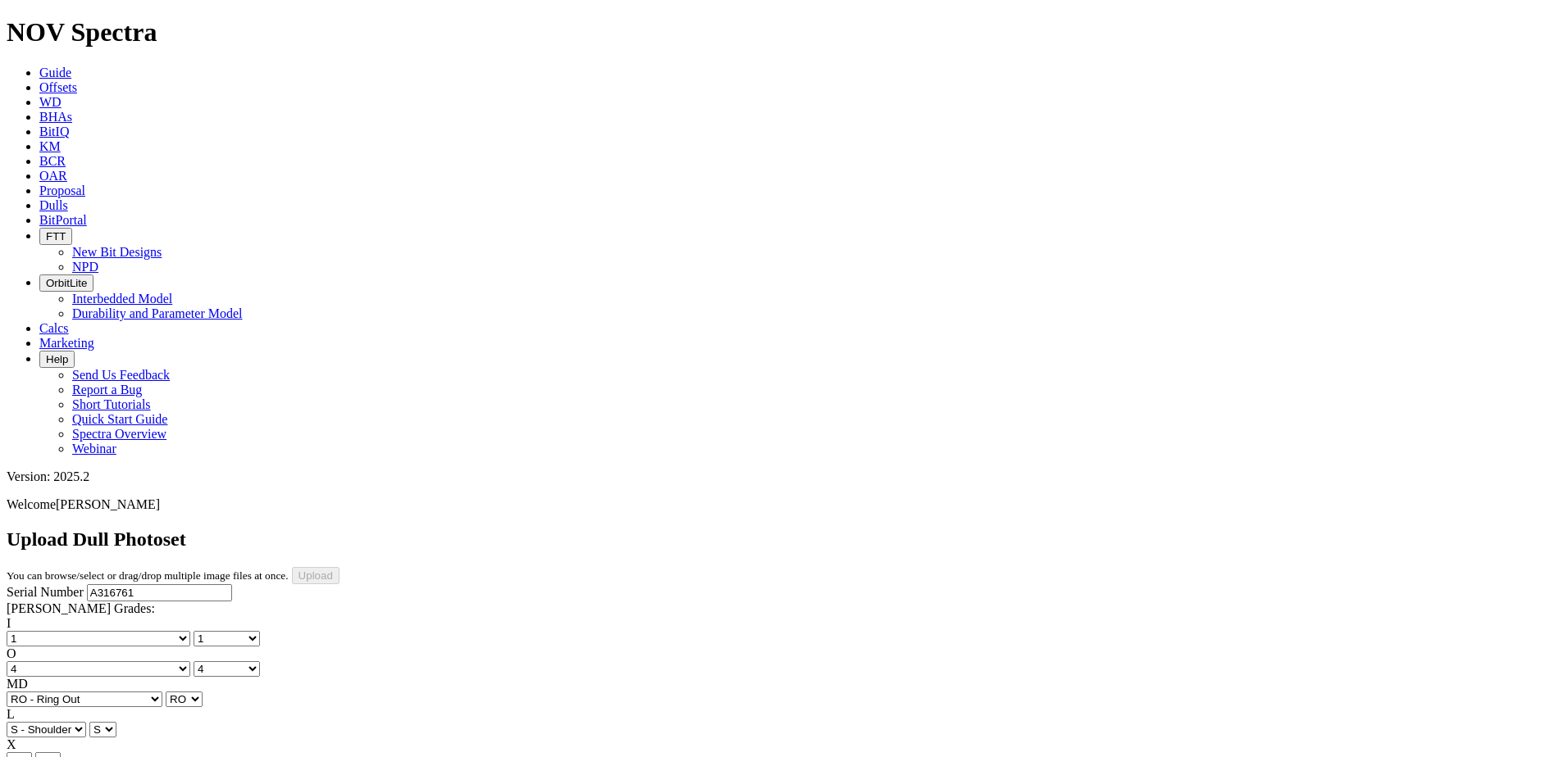
click at [32, 752] on select "X" at bounding box center [19, 760] width 25 height 15
select select "string:X"
click at [32, 752] on select "X" at bounding box center [19, 760] width 25 height 15
select select "string:X"
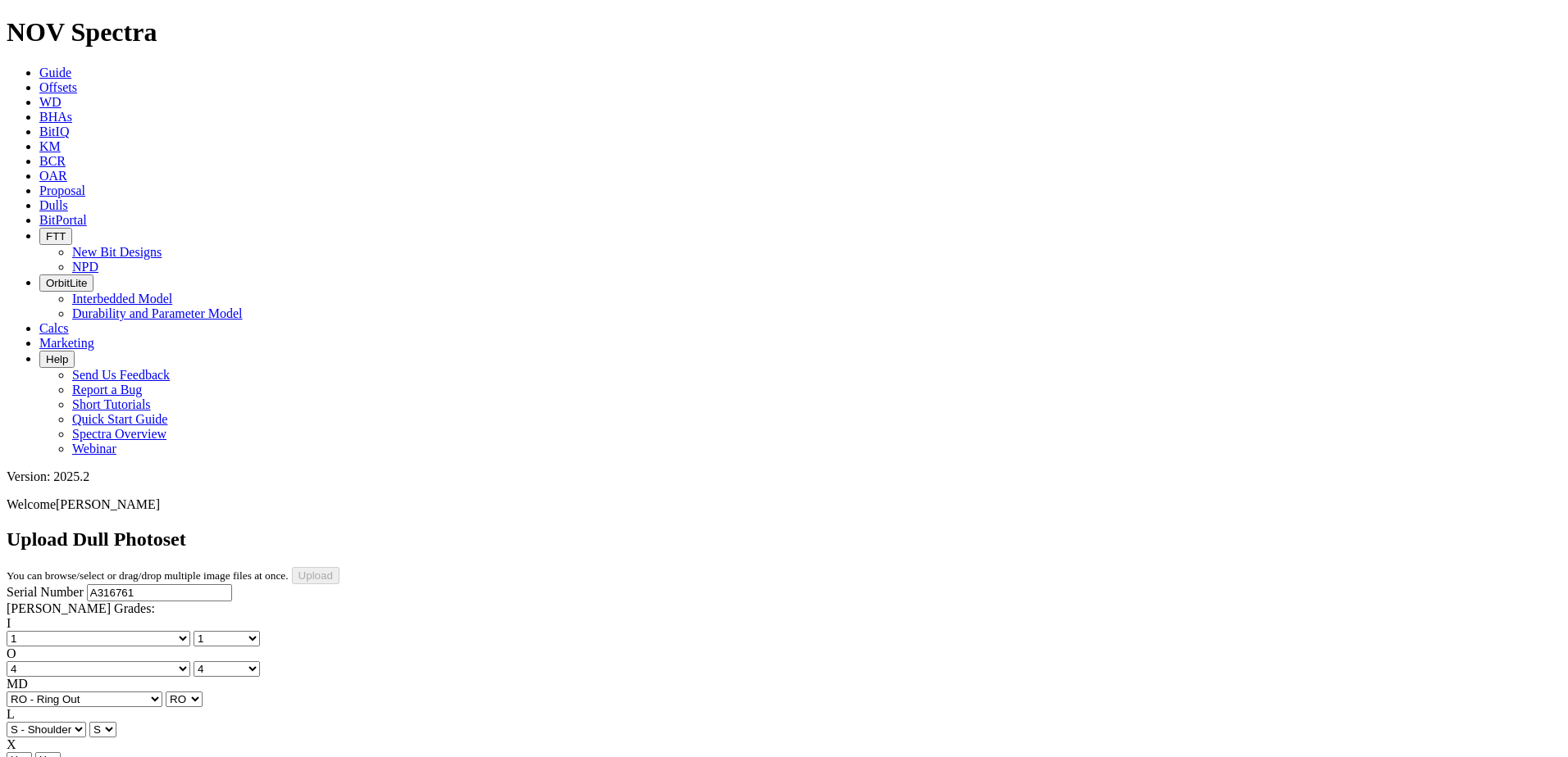
select select "string:I"
select select "string:WT"
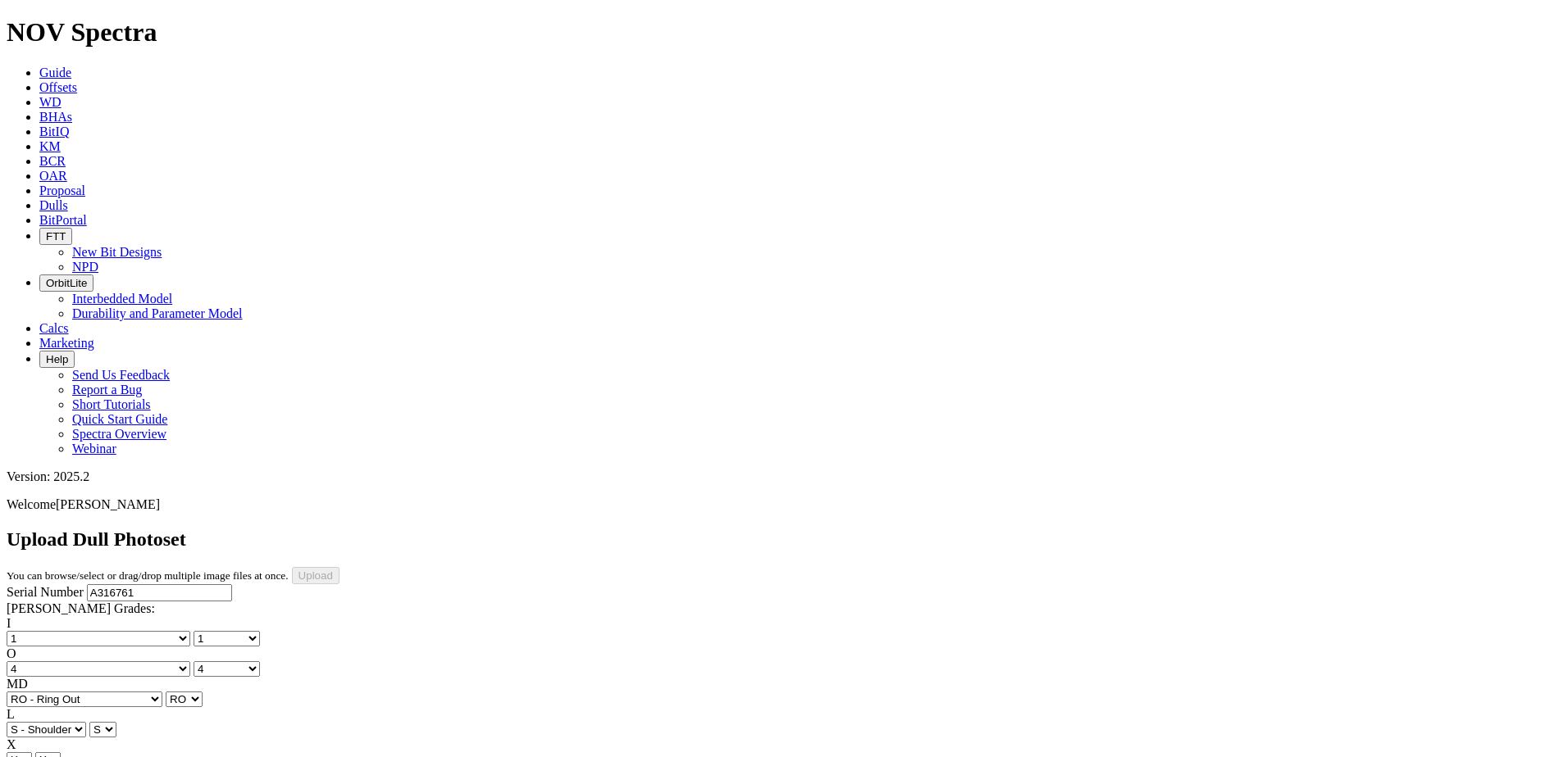
select select "string:WT"
select select "string:_"
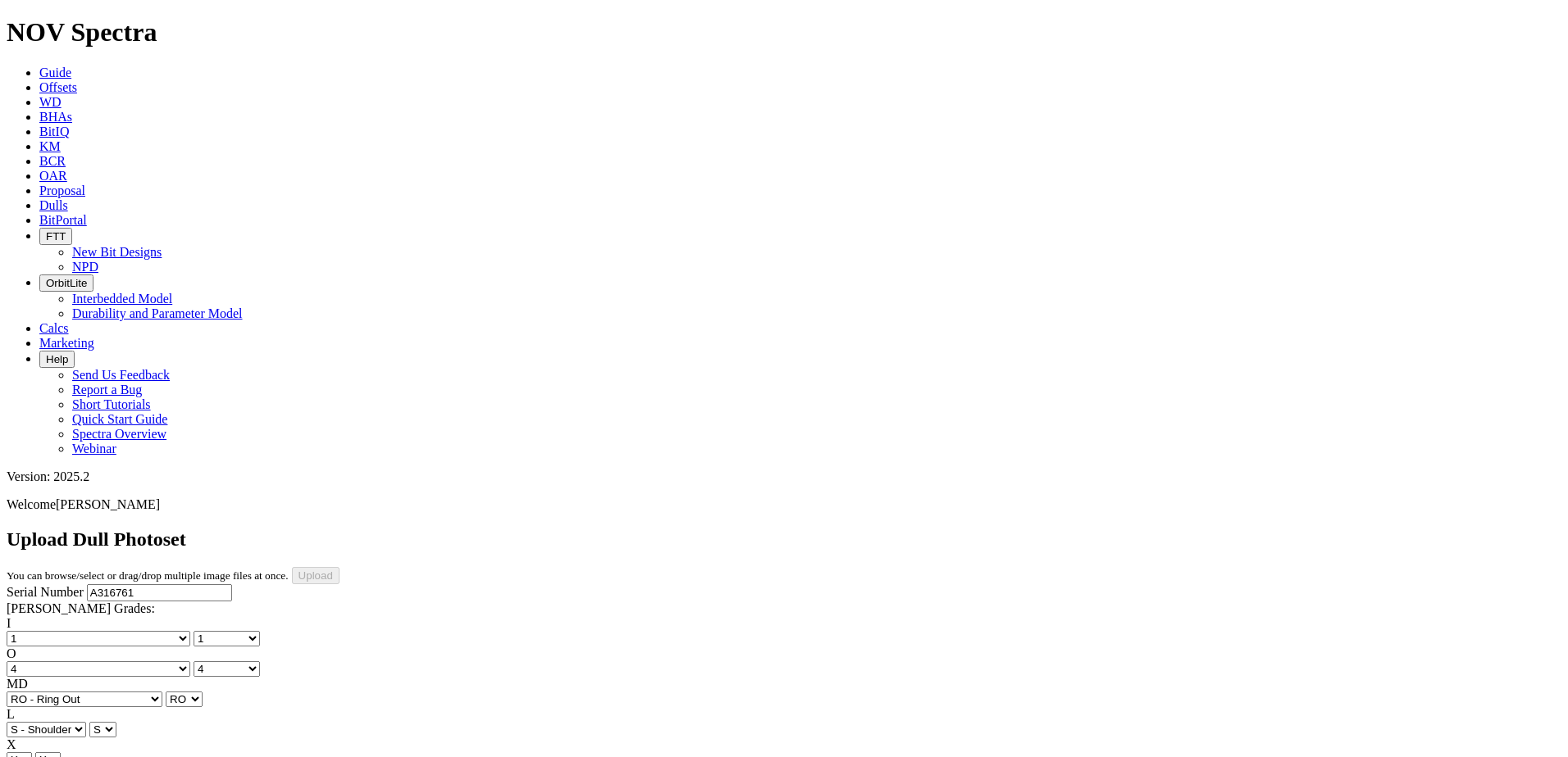
select select "string:_"
type input "8/26/25"
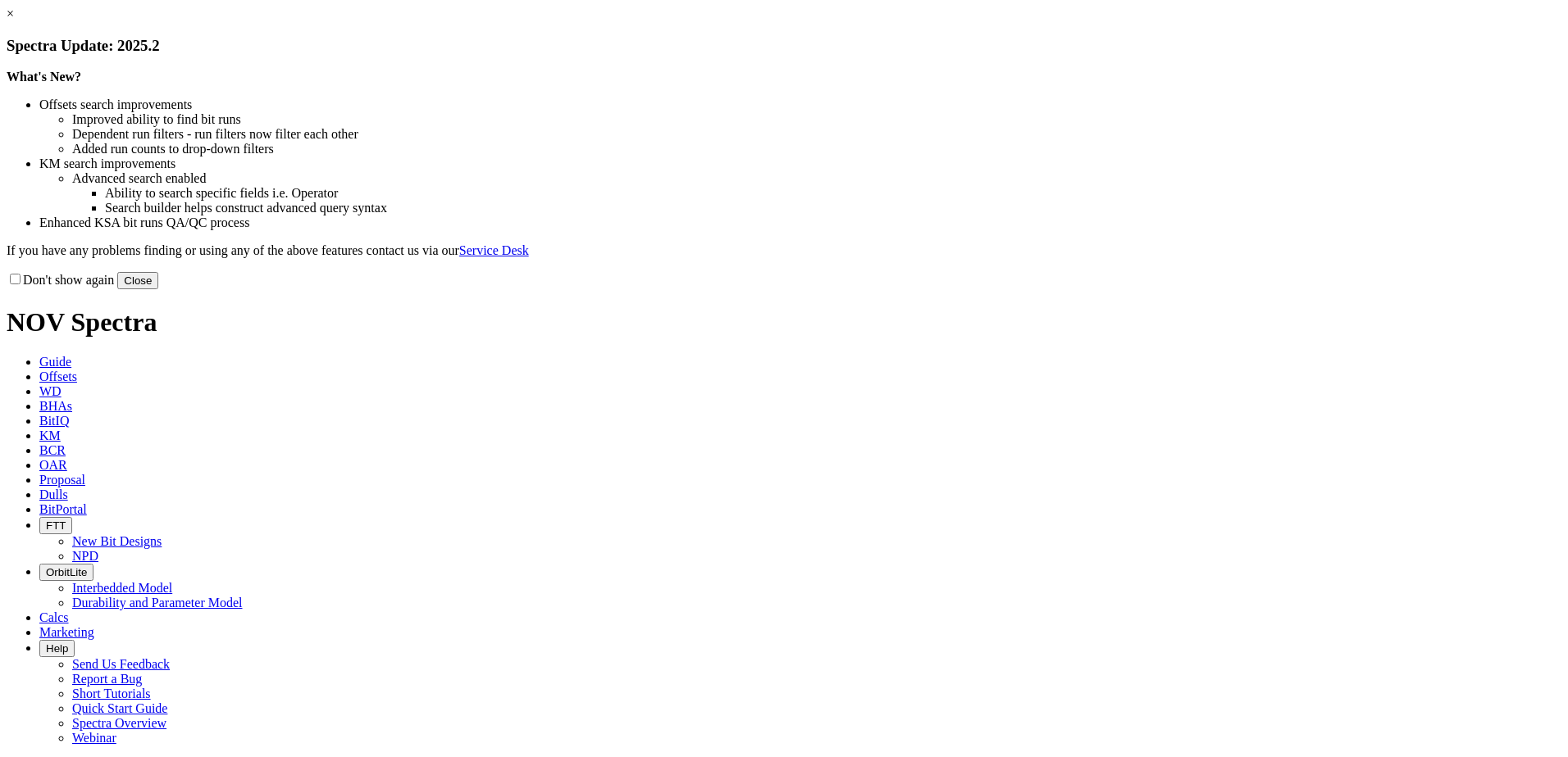
click at [158, 289] on button "Close" at bounding box center [138, 281] width 41 height 17
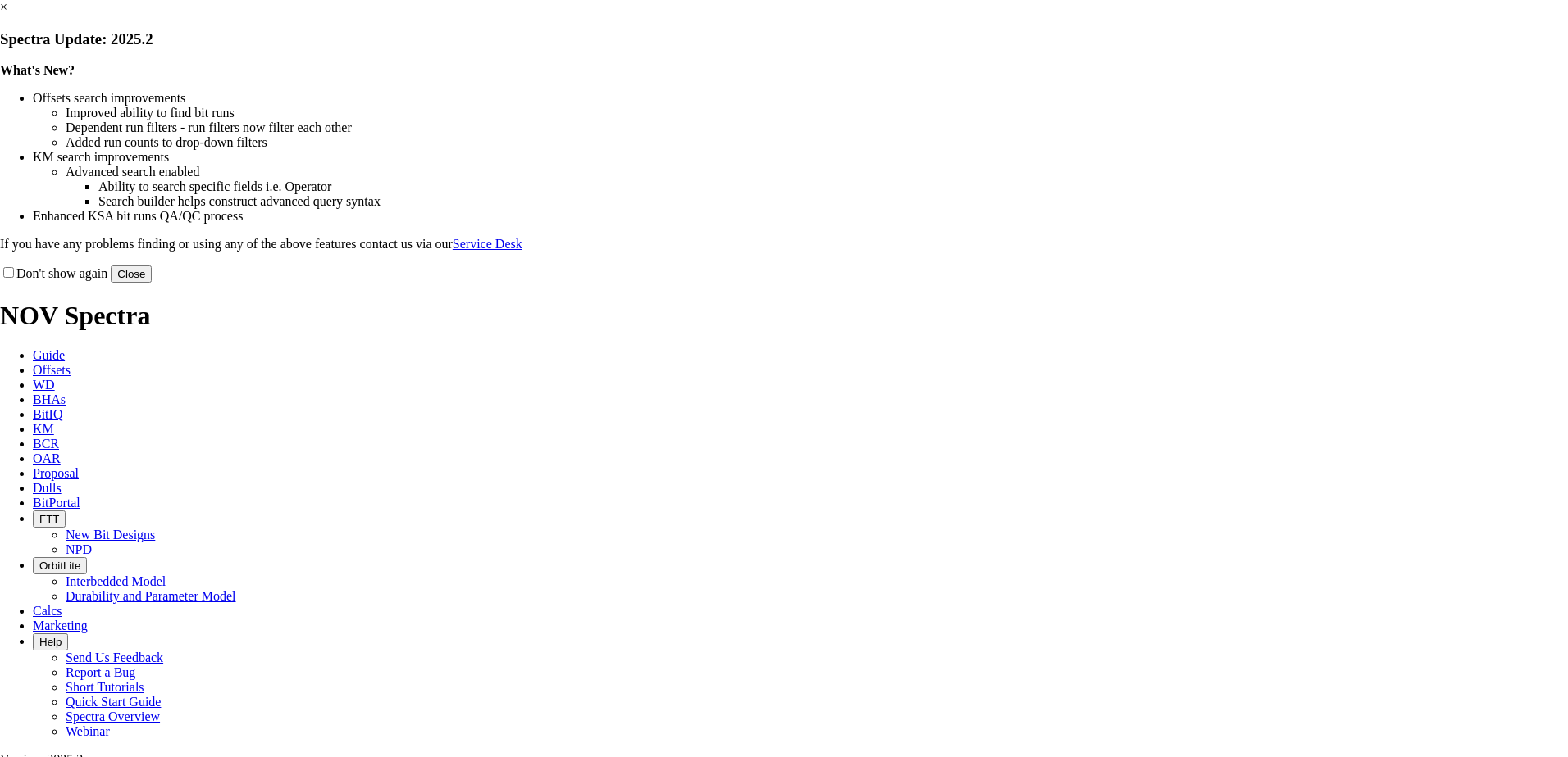
click at [151, 283] on button "Close" at bounding box center [131, 274] width 41 height 17
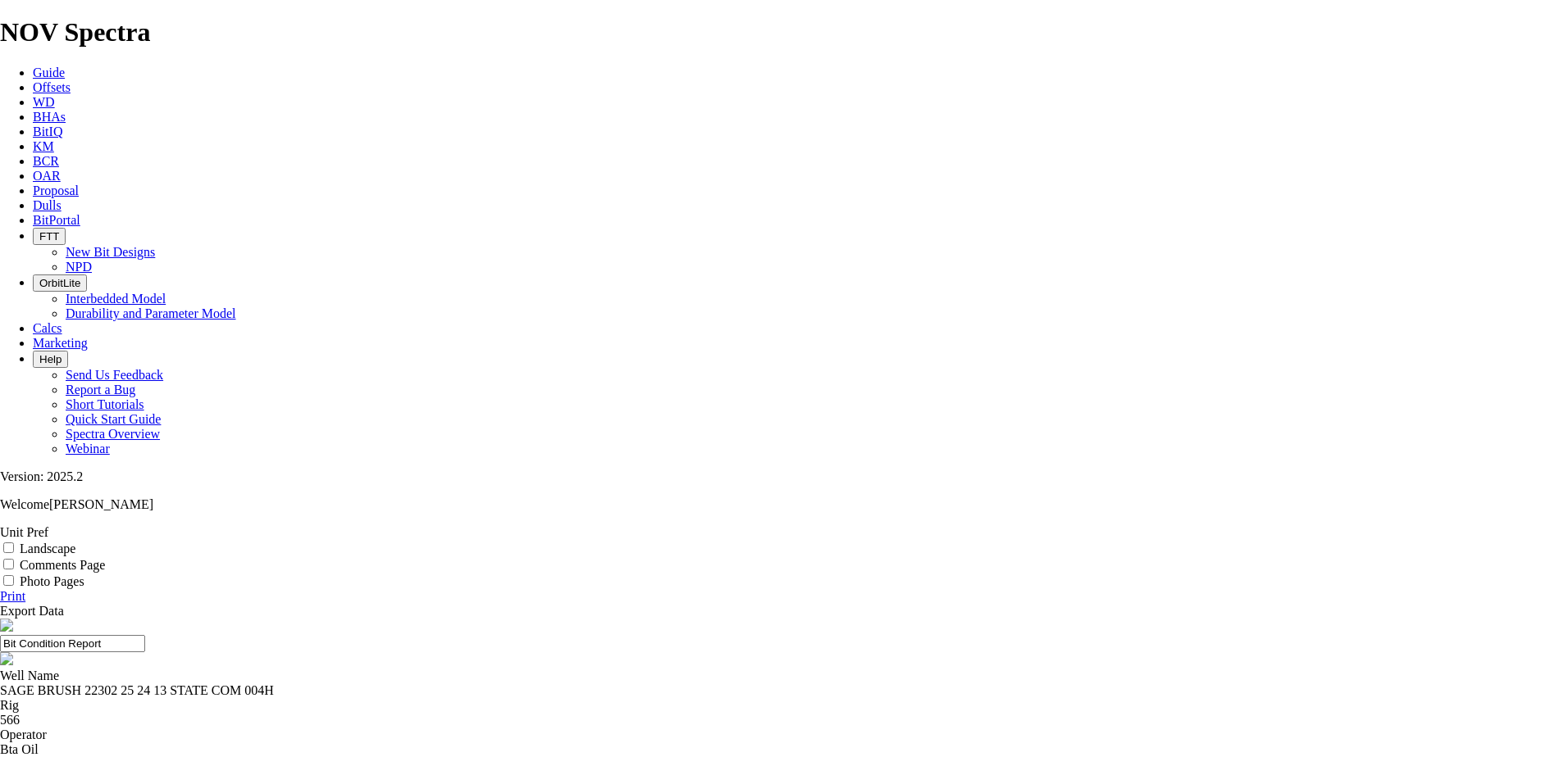
copy div "A316761"
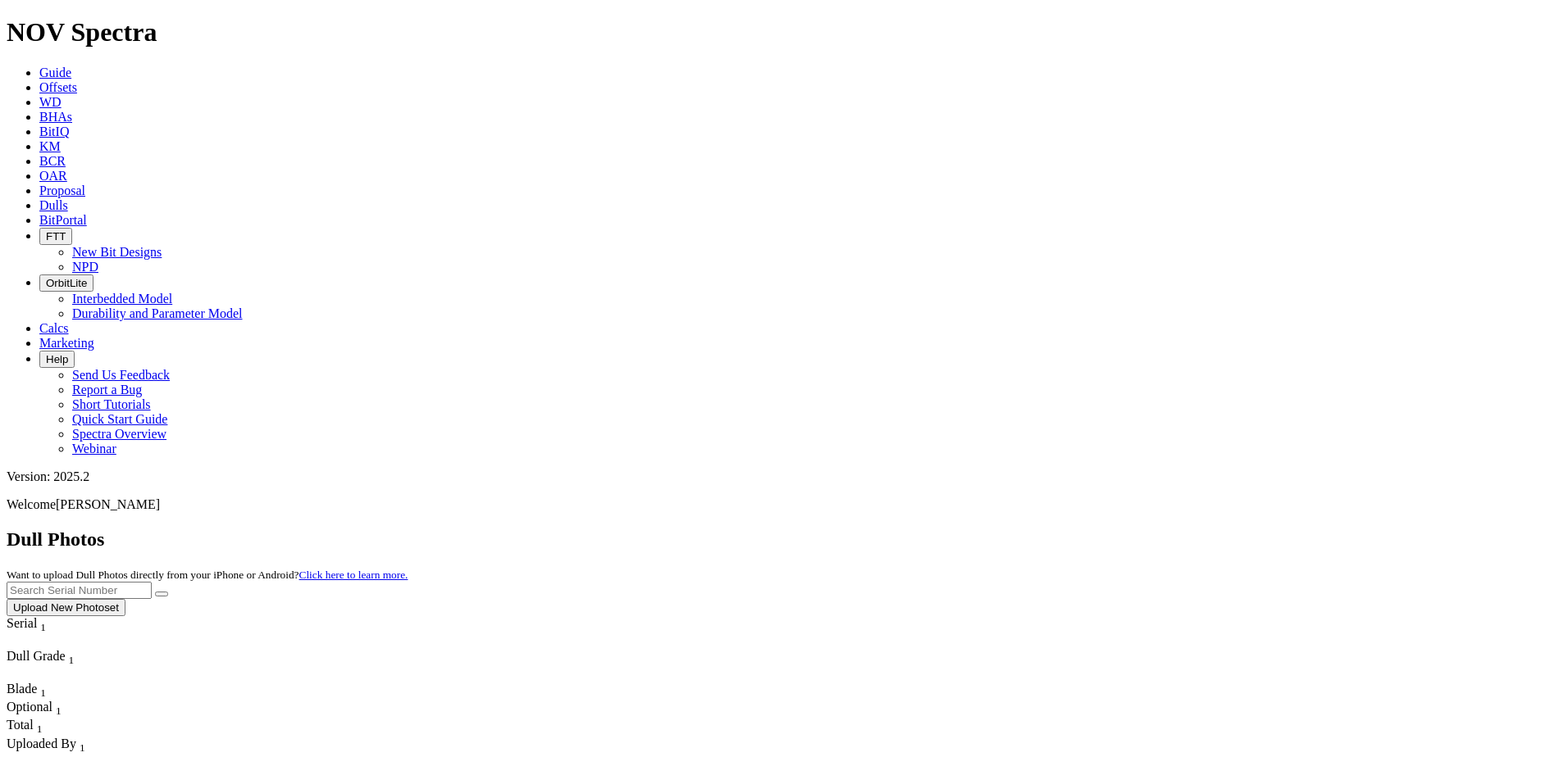
click at [77, 80] on link "Offsets" at bounding box center [58, 87] width 38 height 14
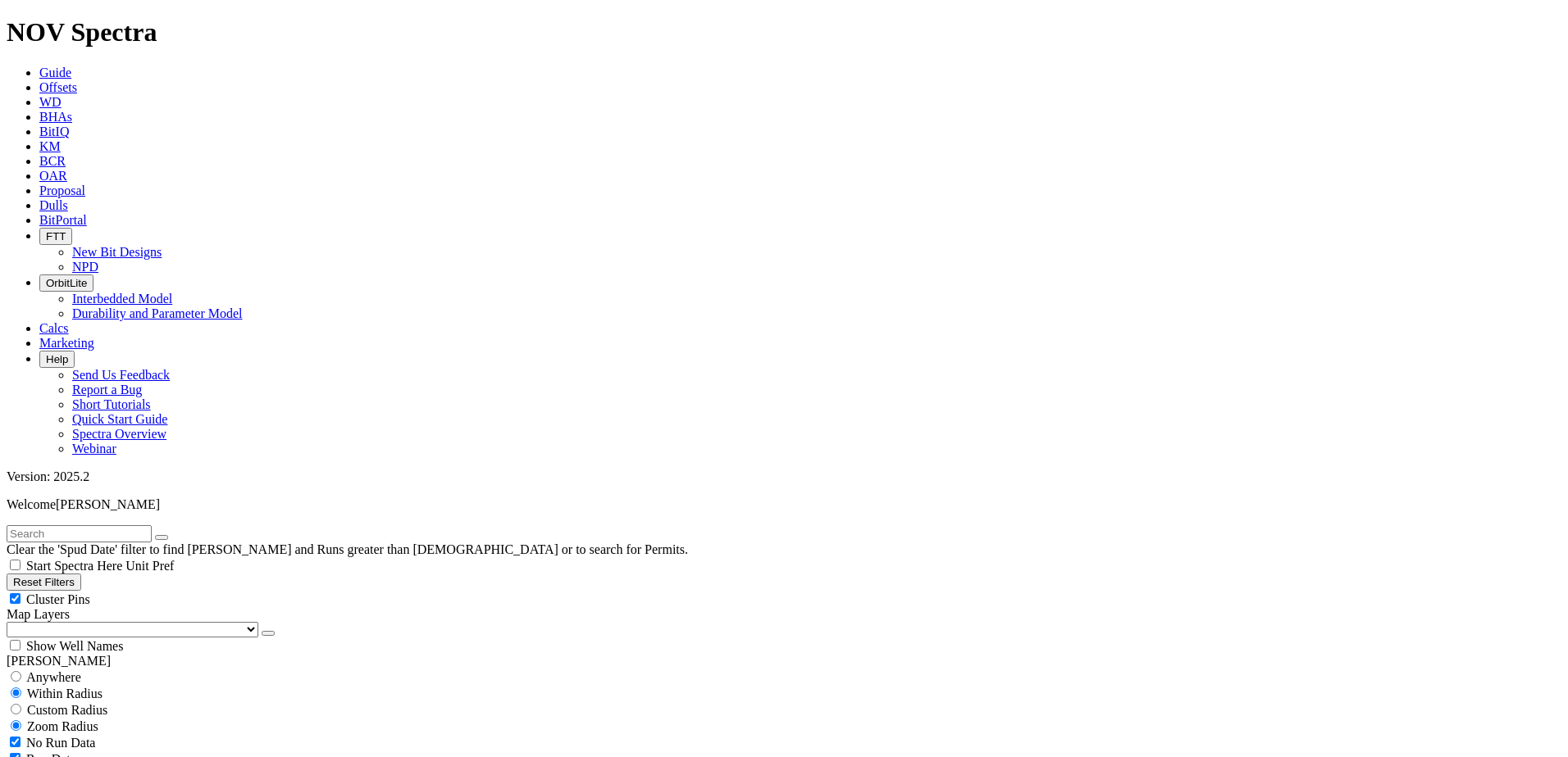
click at [138, 526] on input "text" at bounding box center [79, 534] width 145 height 17
paste input "A316761"
type input "A316761"
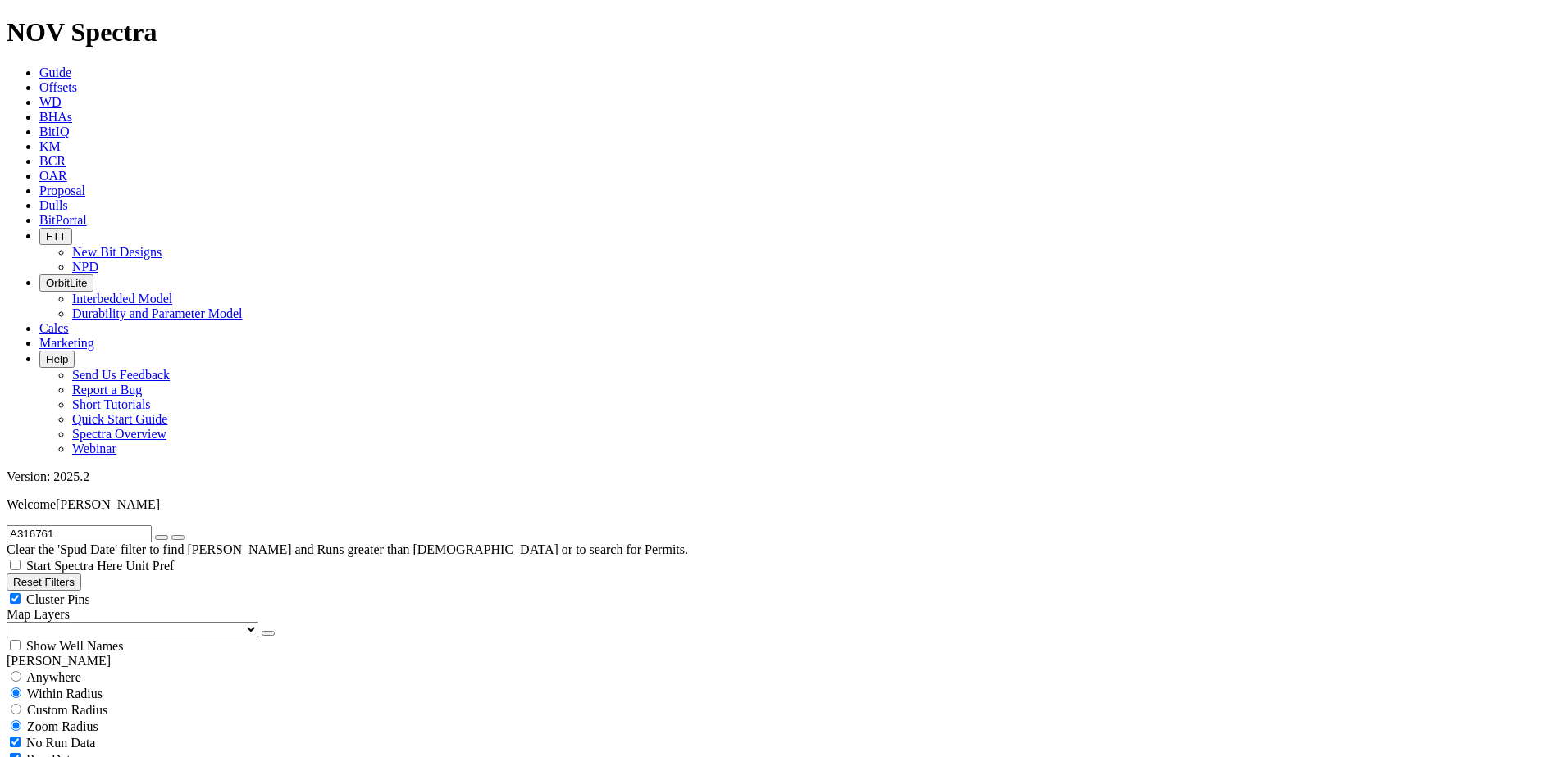
click at [100, 622] on select "US Counties Alberta, CA Townships British Columbia, CA Townships British Columb…" at bounding box center [132, 630] width 252 height 15
click at [13, 622] on select "US Counties Alberta, CA Townships British Columbia, CA Townships British Columb…" at bounding box center [132, 630] width 252 height 15
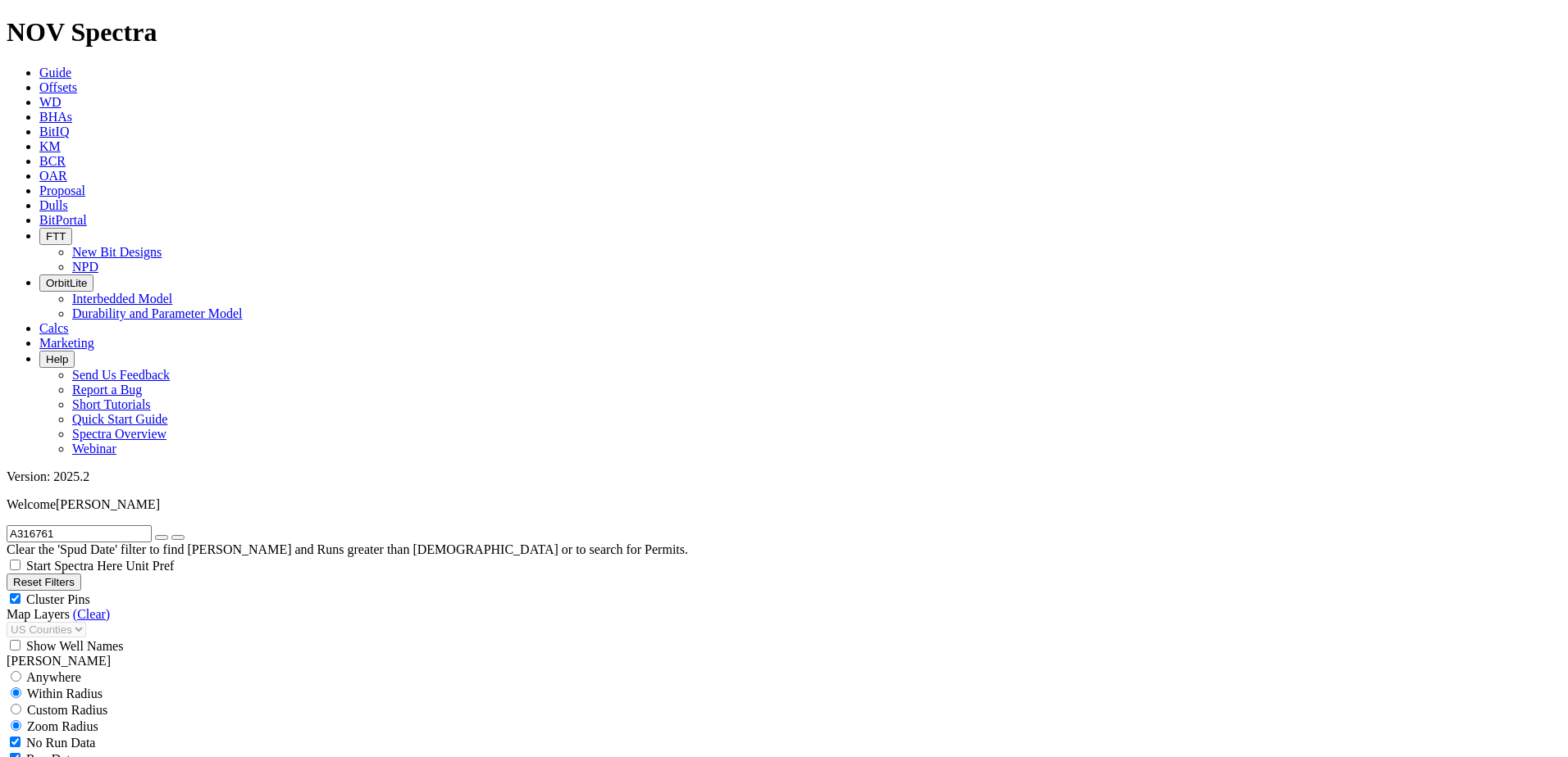
click at [62, 703] on span "Custom Radius" at bounding box center [67, 710] width 80 height 14
radio input "true"
radio input "false"
click at [105, 734] on input "number" at bounding box center [79, 743] width 145 height 17
type input "1"
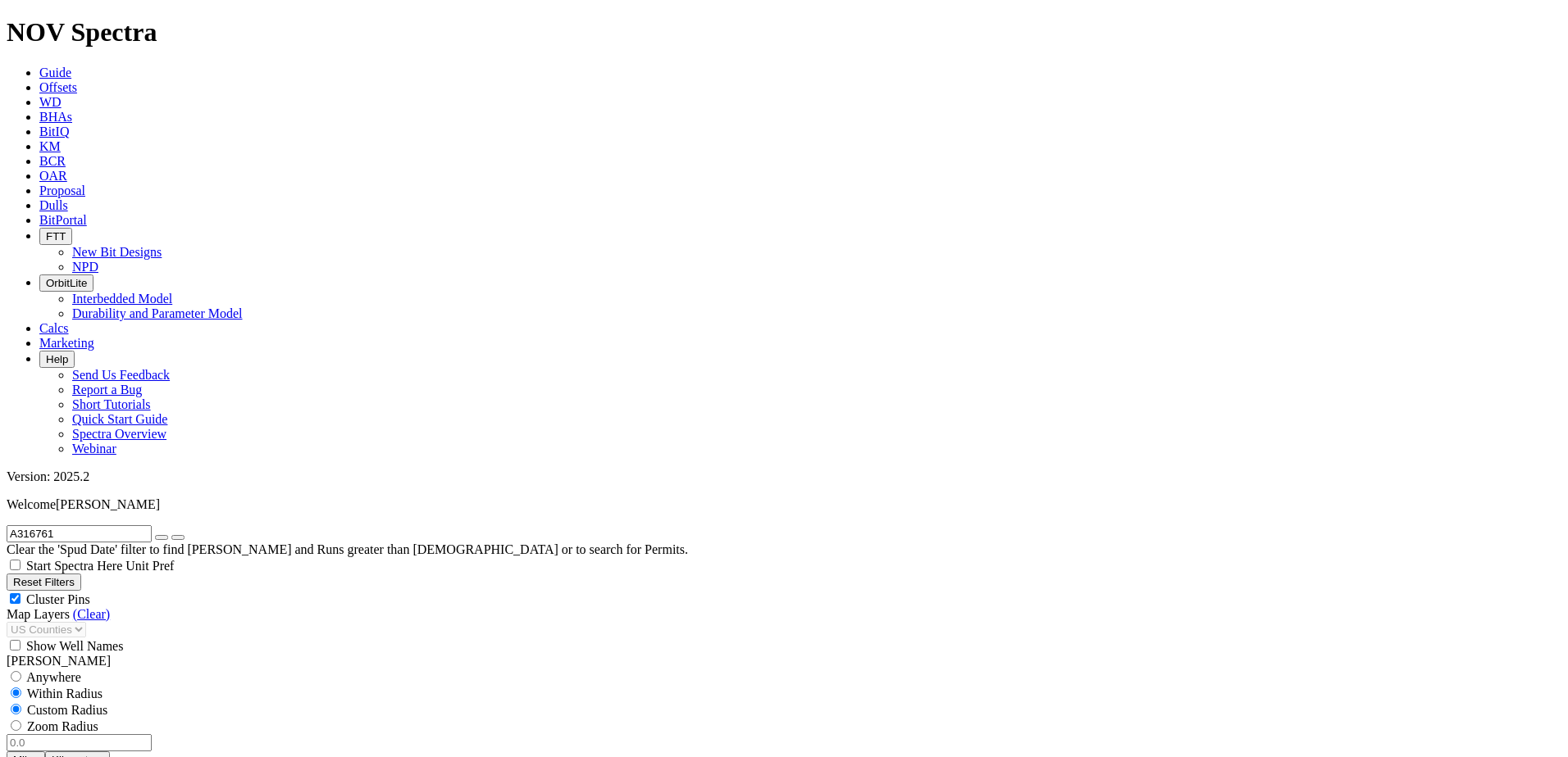
radio input "false"
radio input "true"
click at [66, 703] on span "Custom Radius" at bounding box center [67, 710] width 80 height 14
radio input "true"
radio input "false"
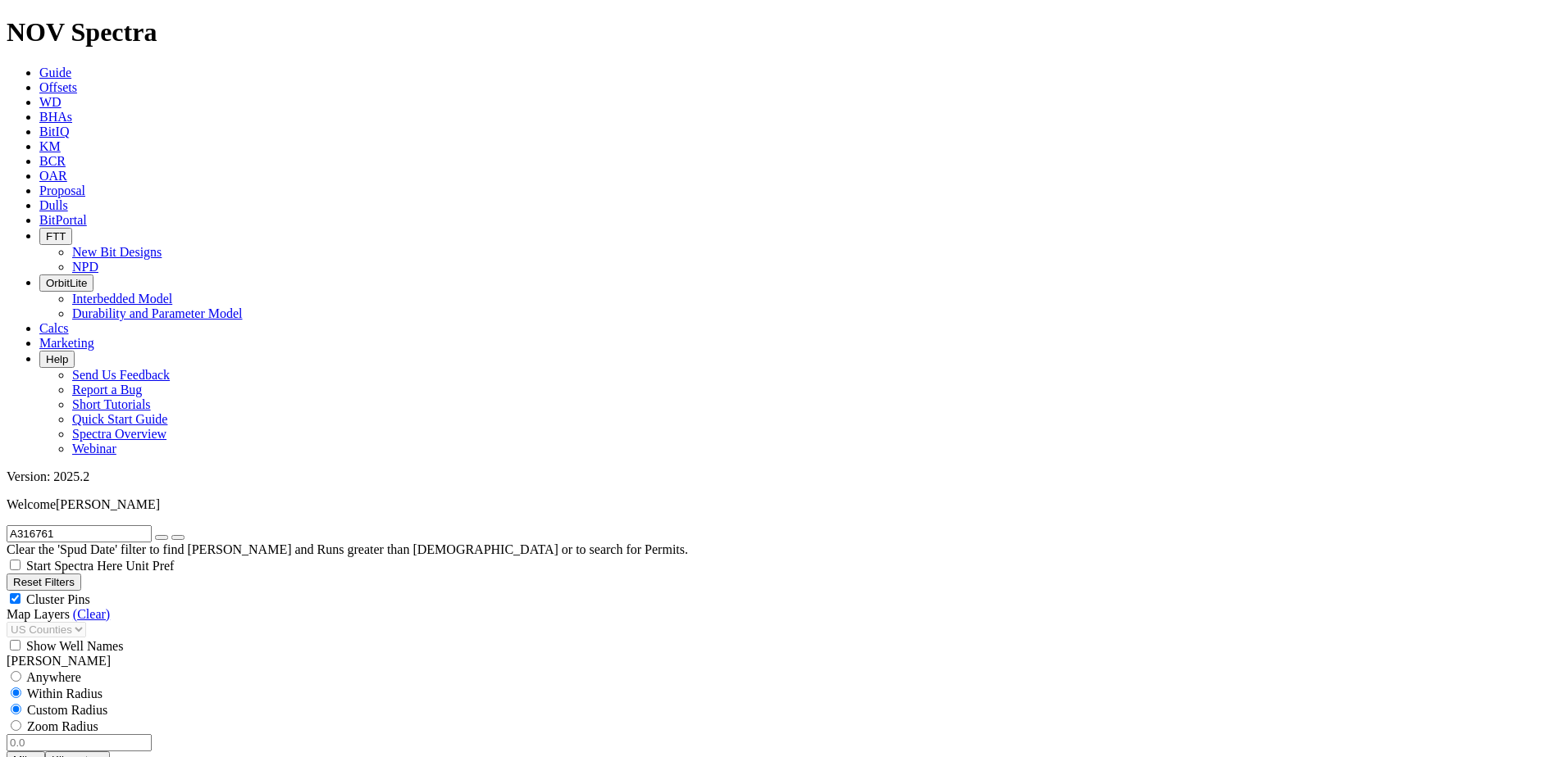
click at [124, 734] on input "number" at bounding box center [79, 743] width 145 height 17
type input "5"
click at [45, 751] on button "Miles" at bounding box center [26, 760] width 39 height 17
click at [161, 537] on icon "button" at bounding box center [161, 537] width 0 height 0
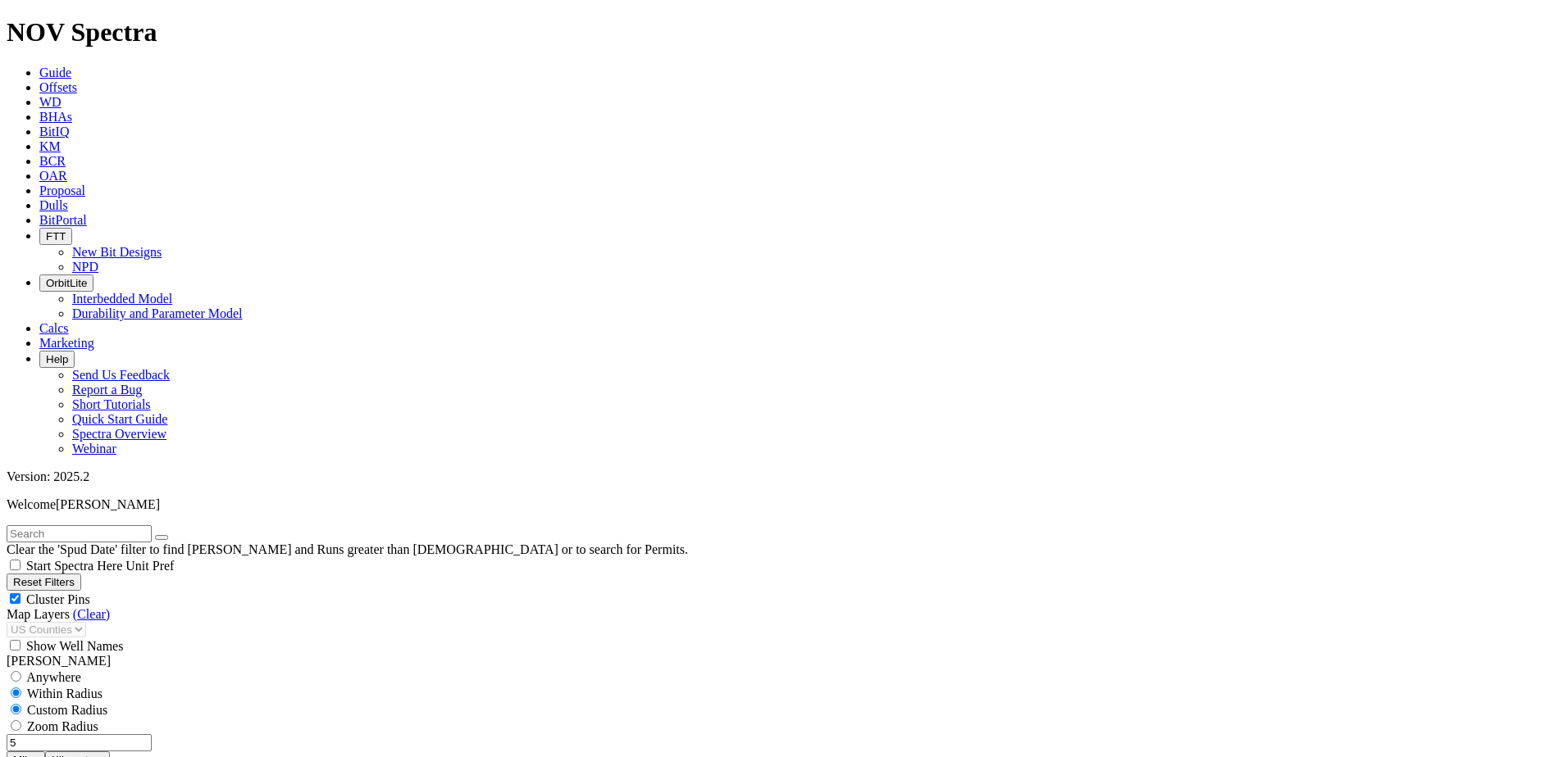
select select "7.875"
checkbox input "false"
select select "? number:7.875 ?"
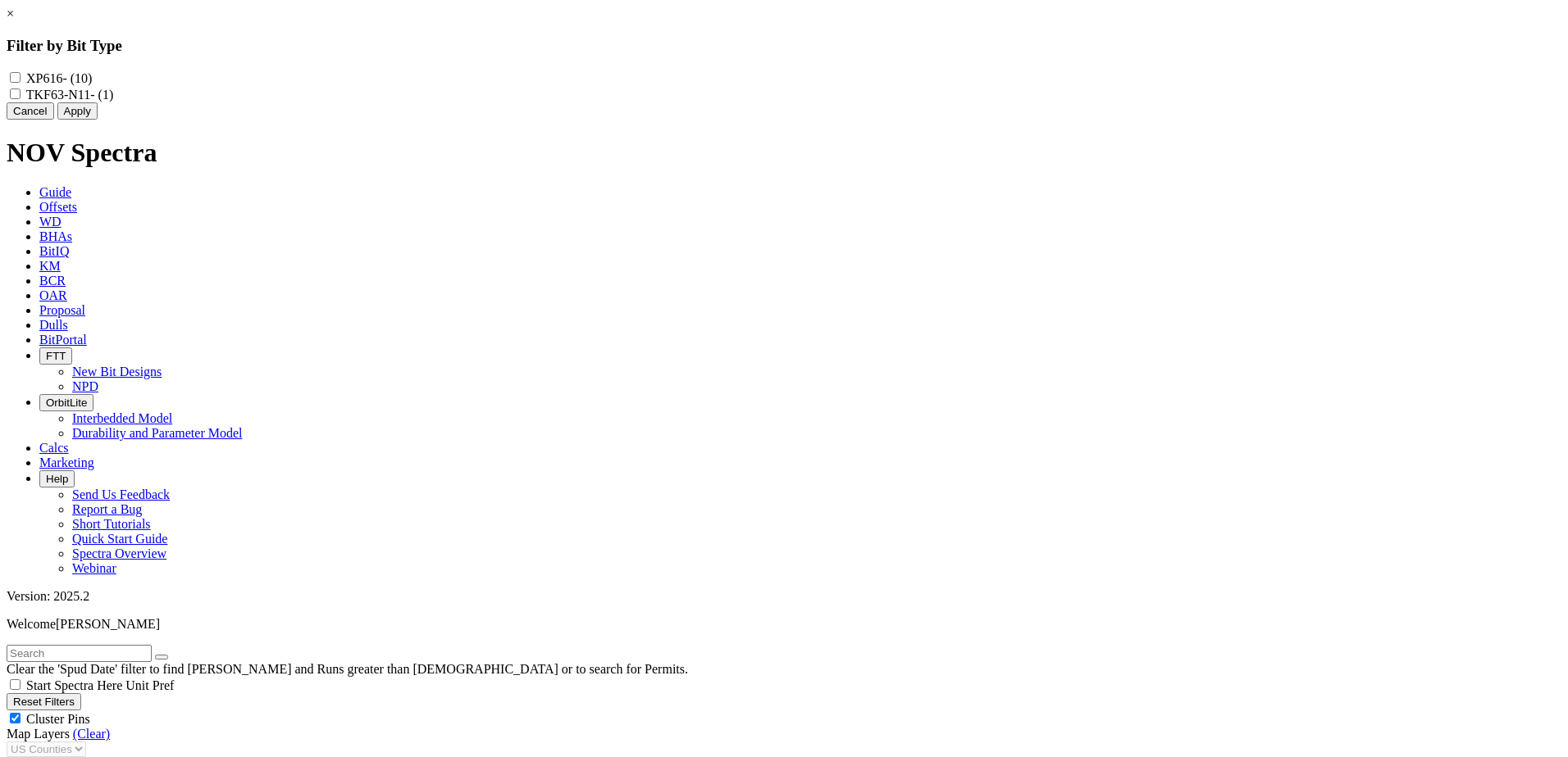
click at [20, 95] on input "TKF63-N11 - (1)" at bounding box center [14, 94] width 11 height 11
checkbox input "true"
click at [54, 120] on button "Cancel" at bounding box center [30, 111] width 47 height 17
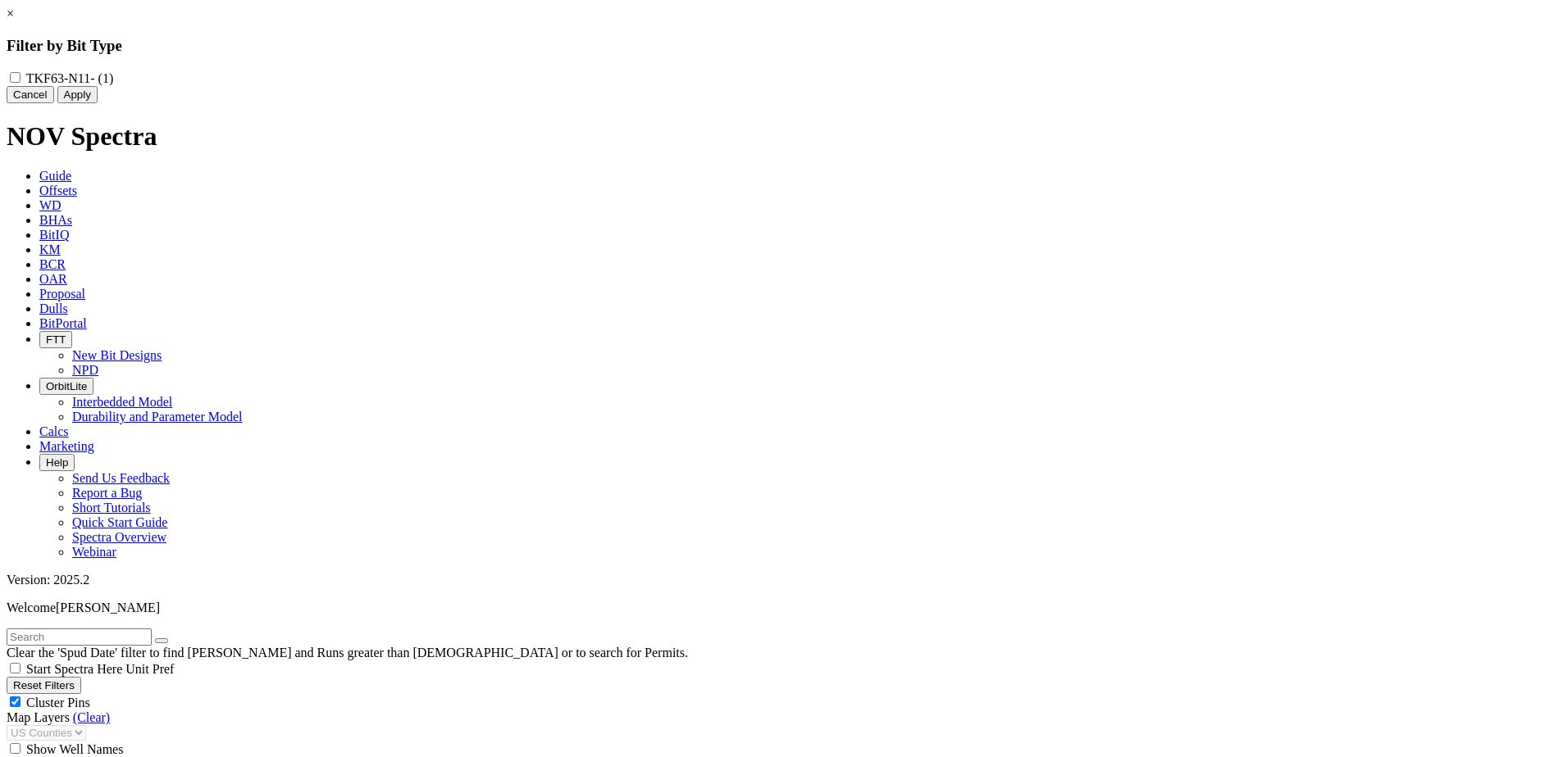
click at [54, 103] on button "Cancel" at bounding box center [30, 95] width 47 height 17
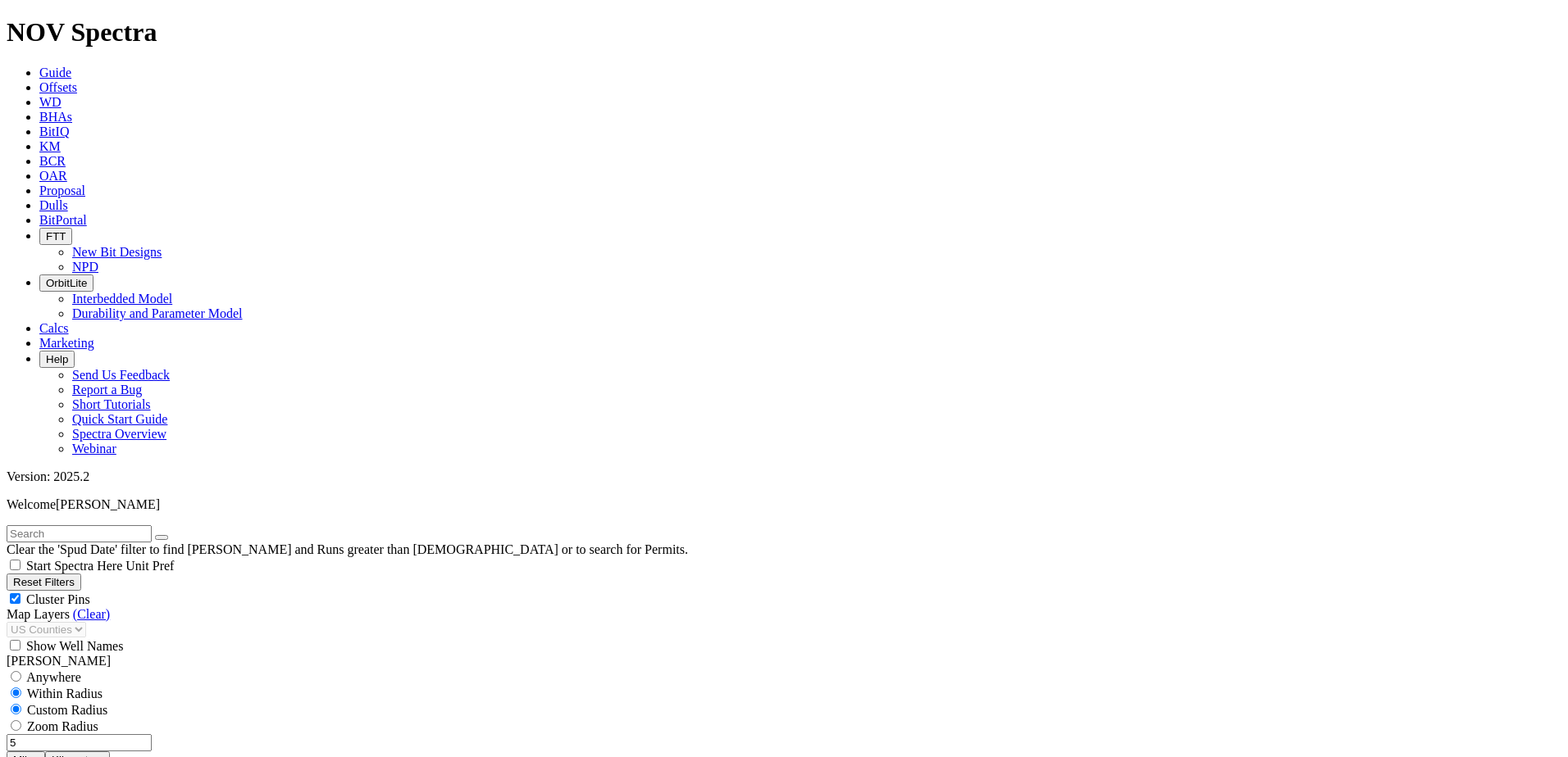
scroll to position [738, 0]
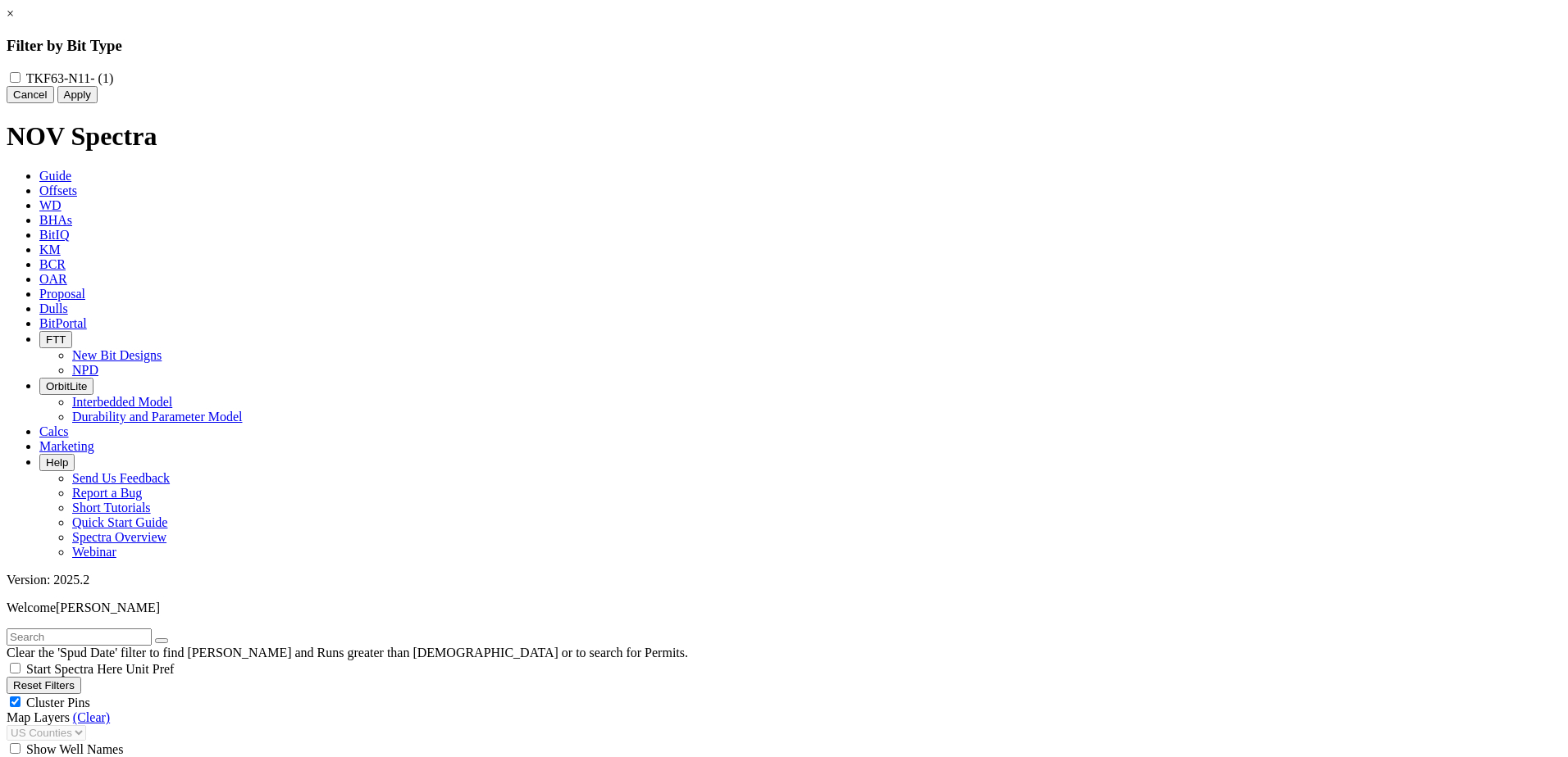
click at [54, 103] on button "Cancel" at bounding box center [30, 95] width 47 height 17
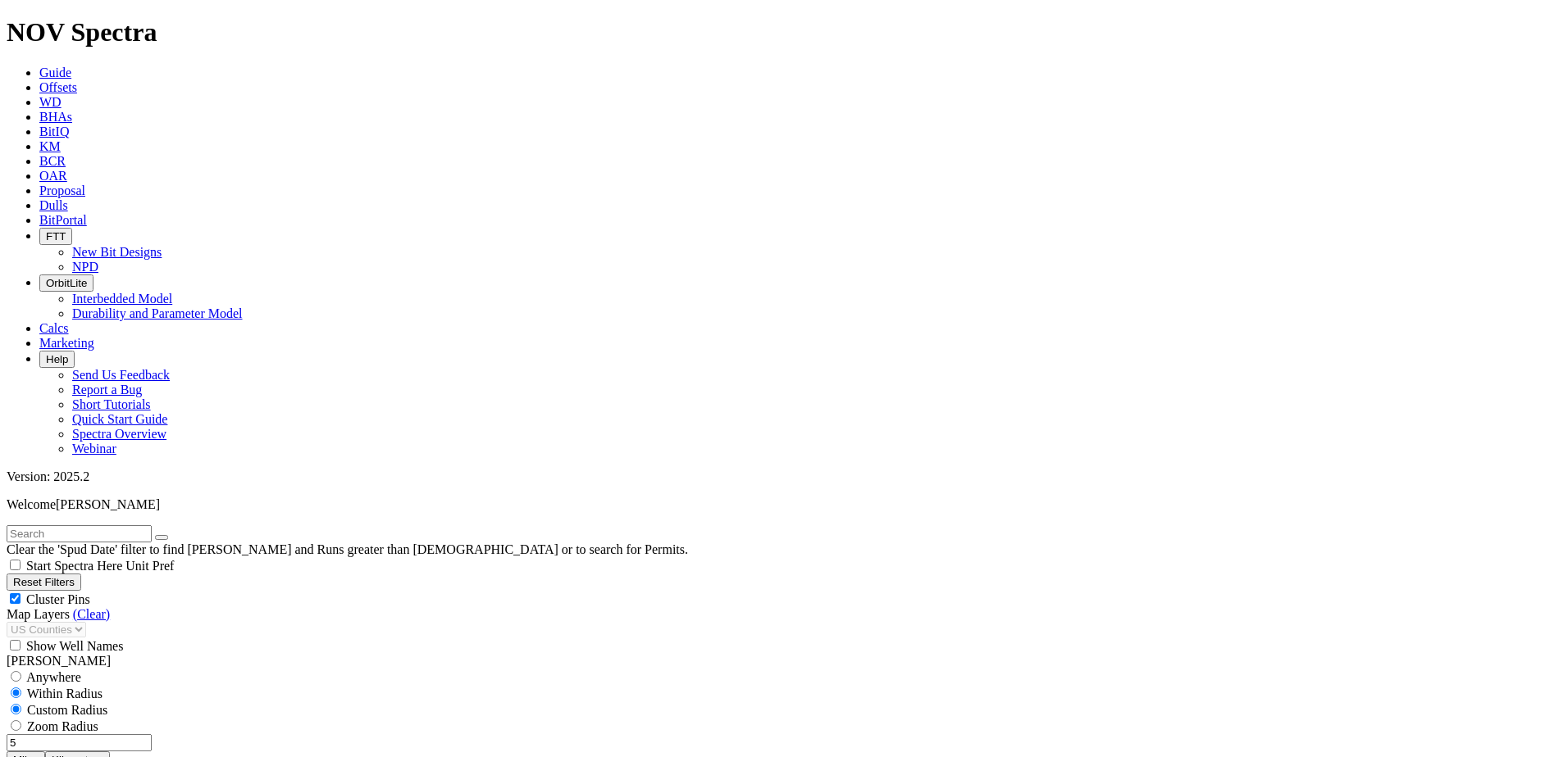
click at [81, 574] on button "Reset Filters" at bounding box center [43, 582] width 74 height 17
radio input "false"
radio input "true"
checkbox input "true"
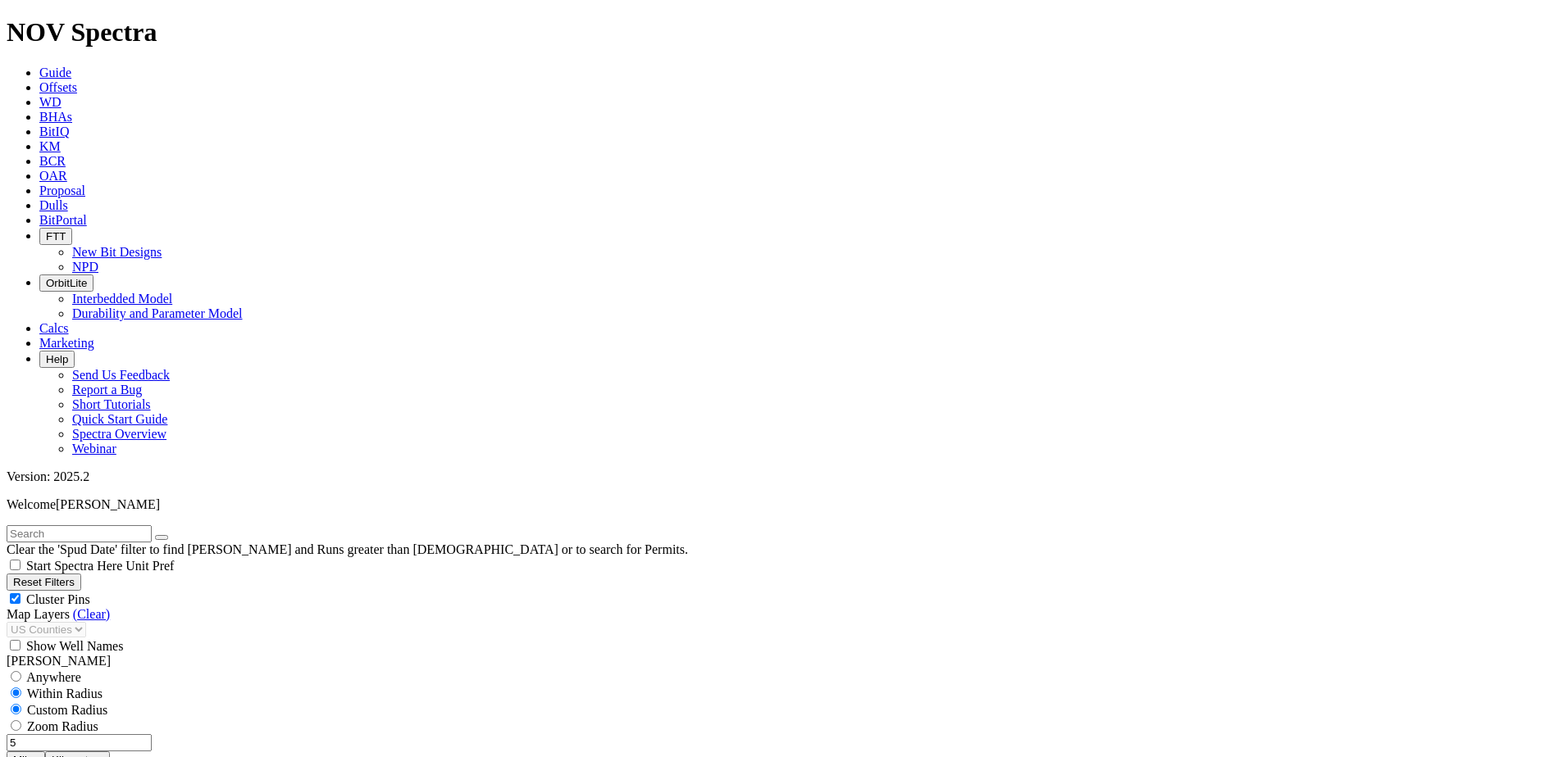
select select
click at [76, 526] on input "text" at bounding box center [79, 534] width 145 height 17
paste input "A320991"
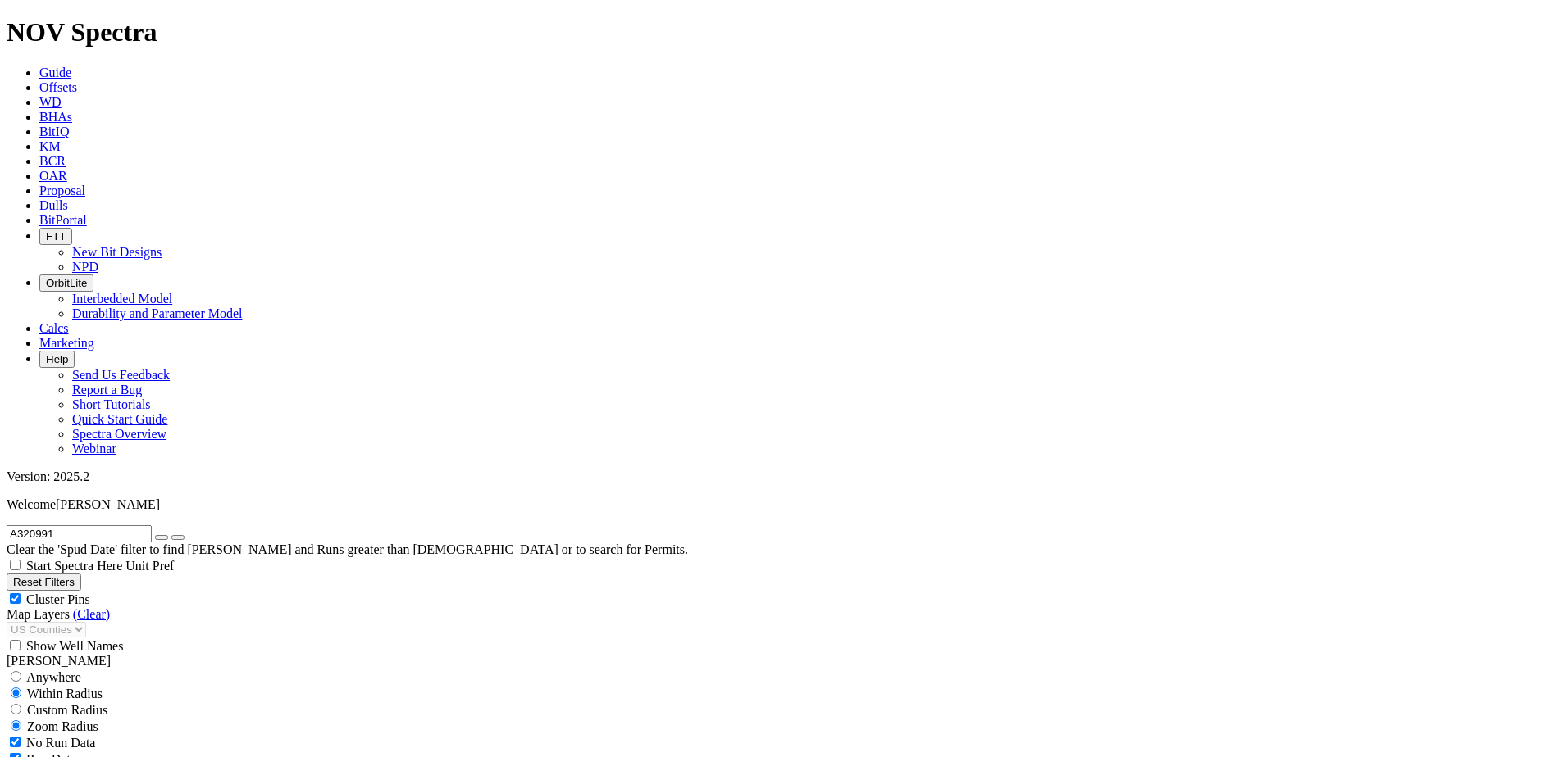
type input "A320991"
click at [35, 526] on input "A320991" at bounding box center [79, 534] width 145 height 17
click at [161, 537] on icon "button" at bounding box center [161, 537] width 0 height 0
click at [139, 526] on input "text" at bounding box center [79, 534] width 145 height 17
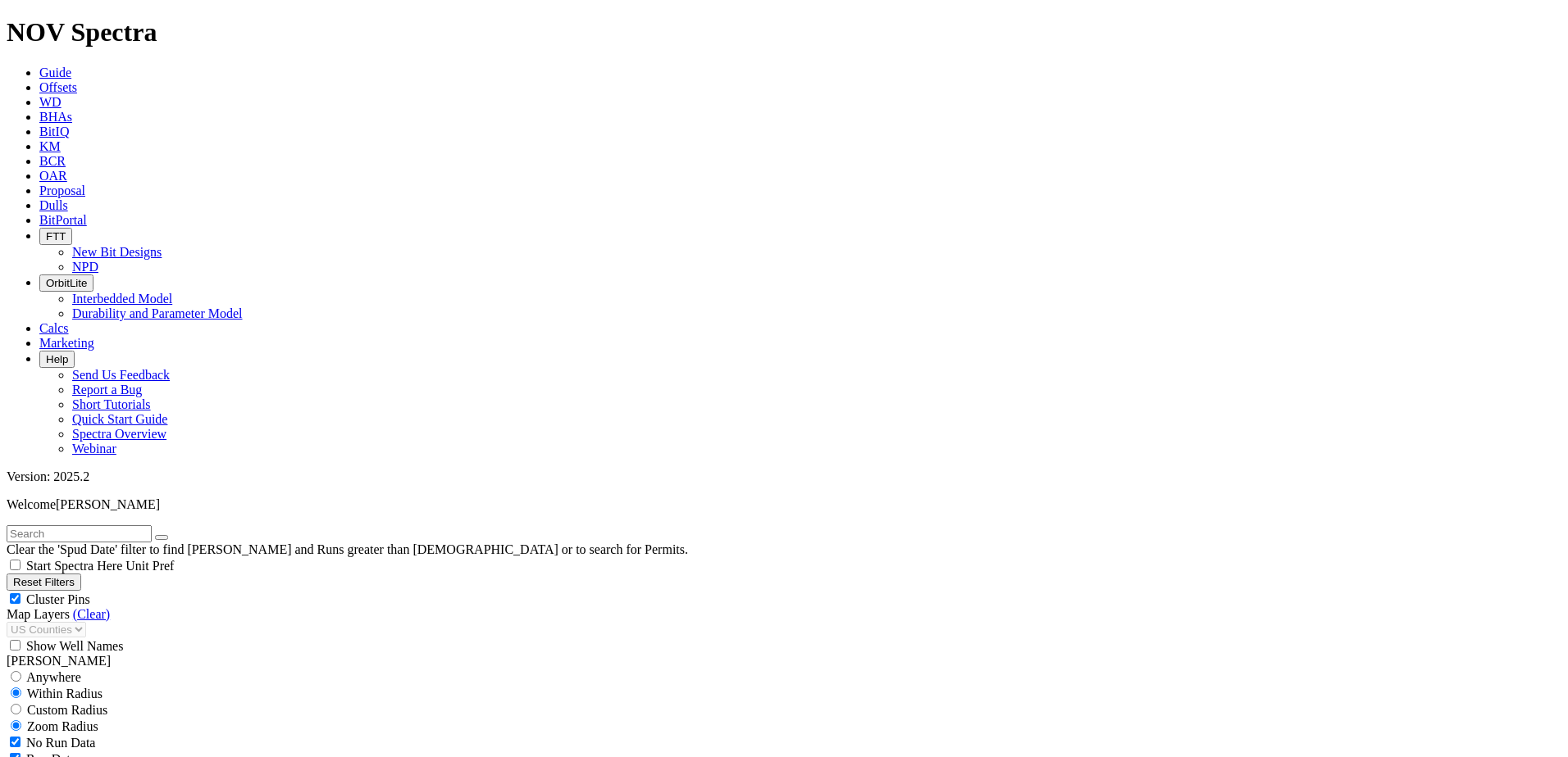
paste input "A320991"
type input "A320991"
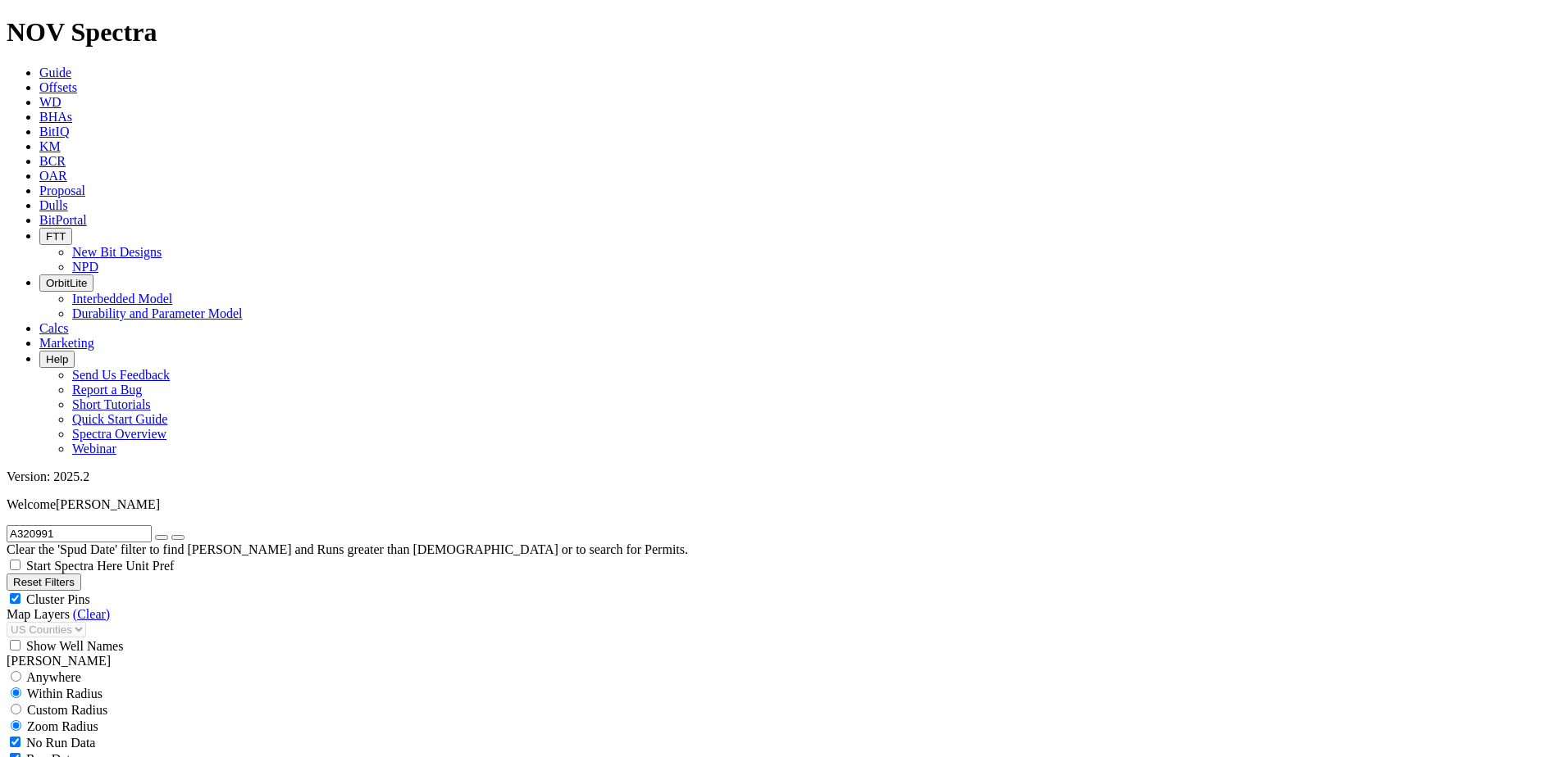
click at [21, 704] on input "radio" at bounding box center [15, 709] width 11 height 11
radio input "true"
radio input "false"
click at [112, 734] on input "number" at bounding box center [79, 743] width 145 height 17
type input "5"
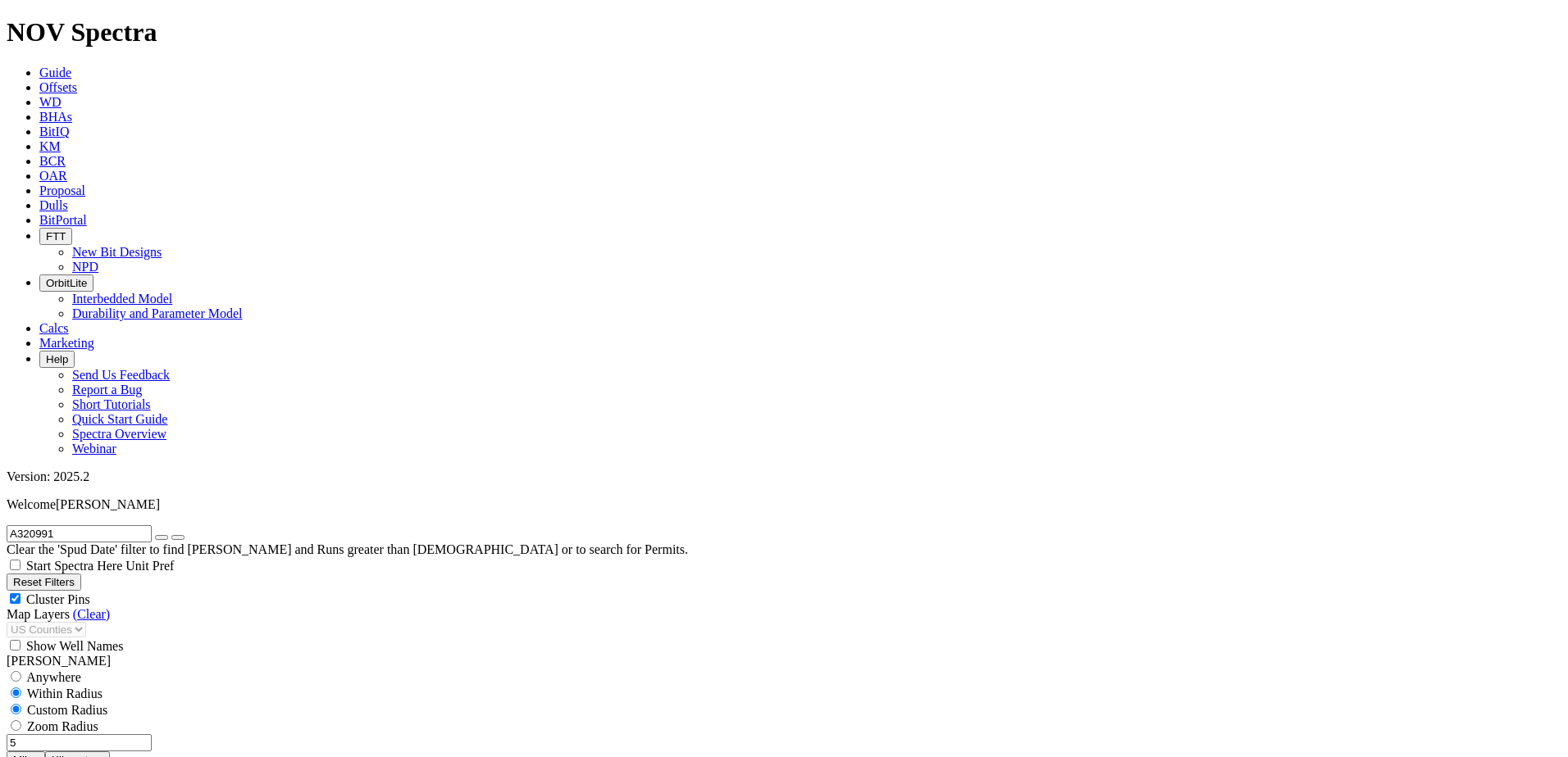
click at [45, 751] on button "Miles" at bounding box center [26, 760] width 39 height 17
click at [161, 537] on icon "button" at bounding box center [161, 537] width 0 height 0
select select "7.875"
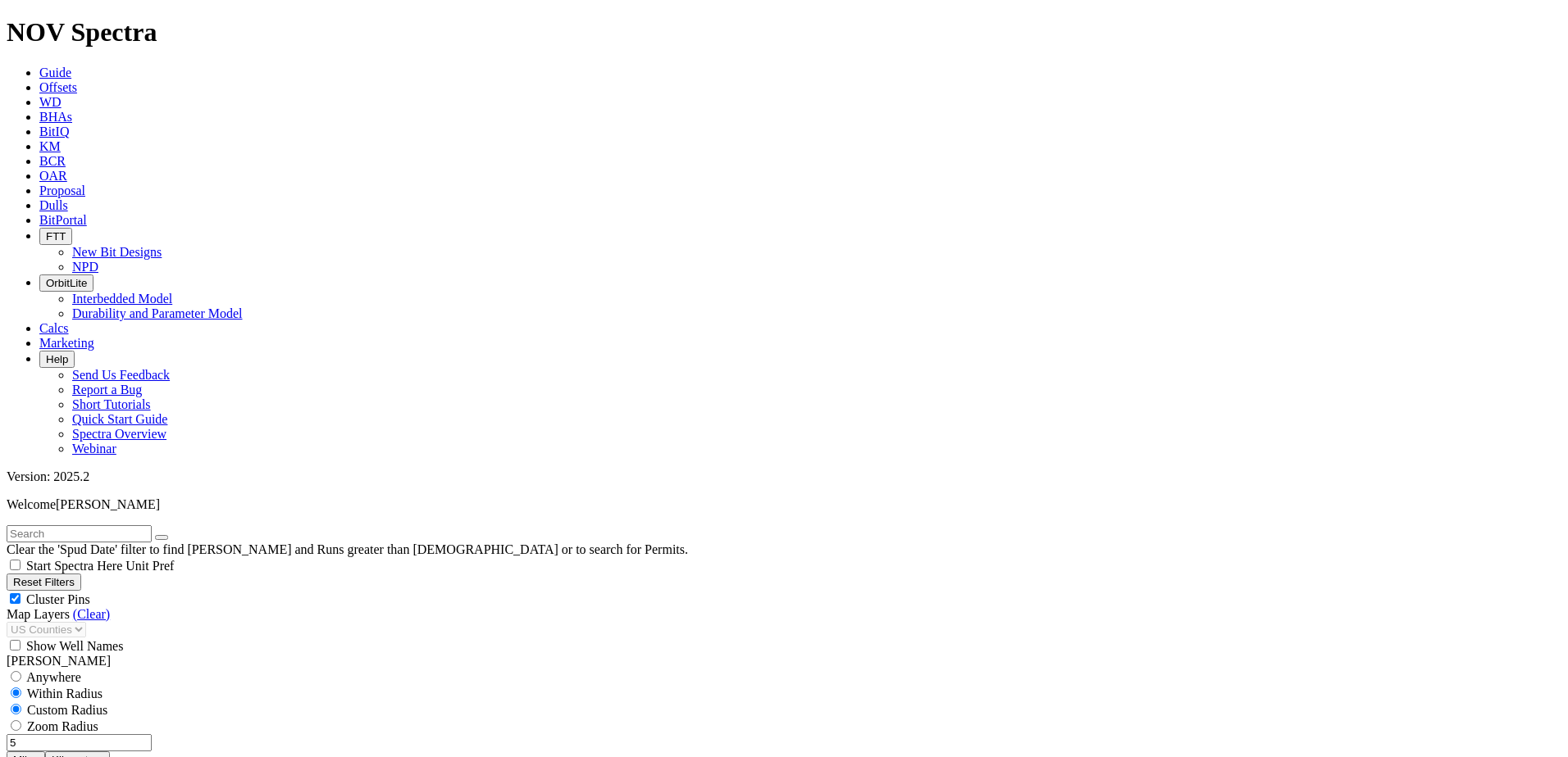
checkbox input "false"
select select "? number:7.875 ?"
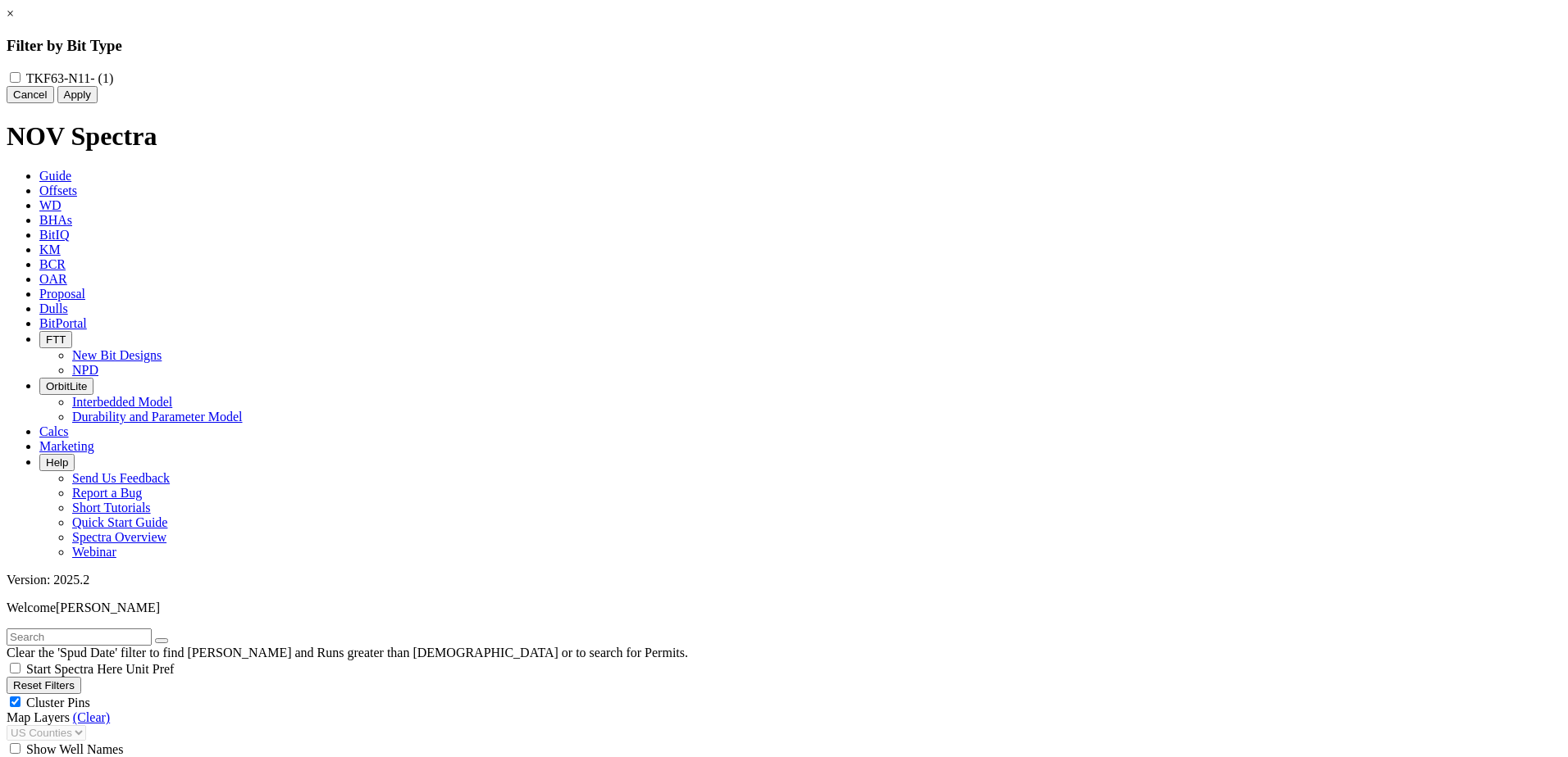
click at [20, 75] on input "TKF63-N11 - (1)" at bounding box center [14, 77] width 11 height 11
checkbox input "true"
click at [14, 20] on link "×" at bounding box center [11, 14] width 8 height 14
